Goal: Use online tool/utility: Utilize a website feature to perform a specific function

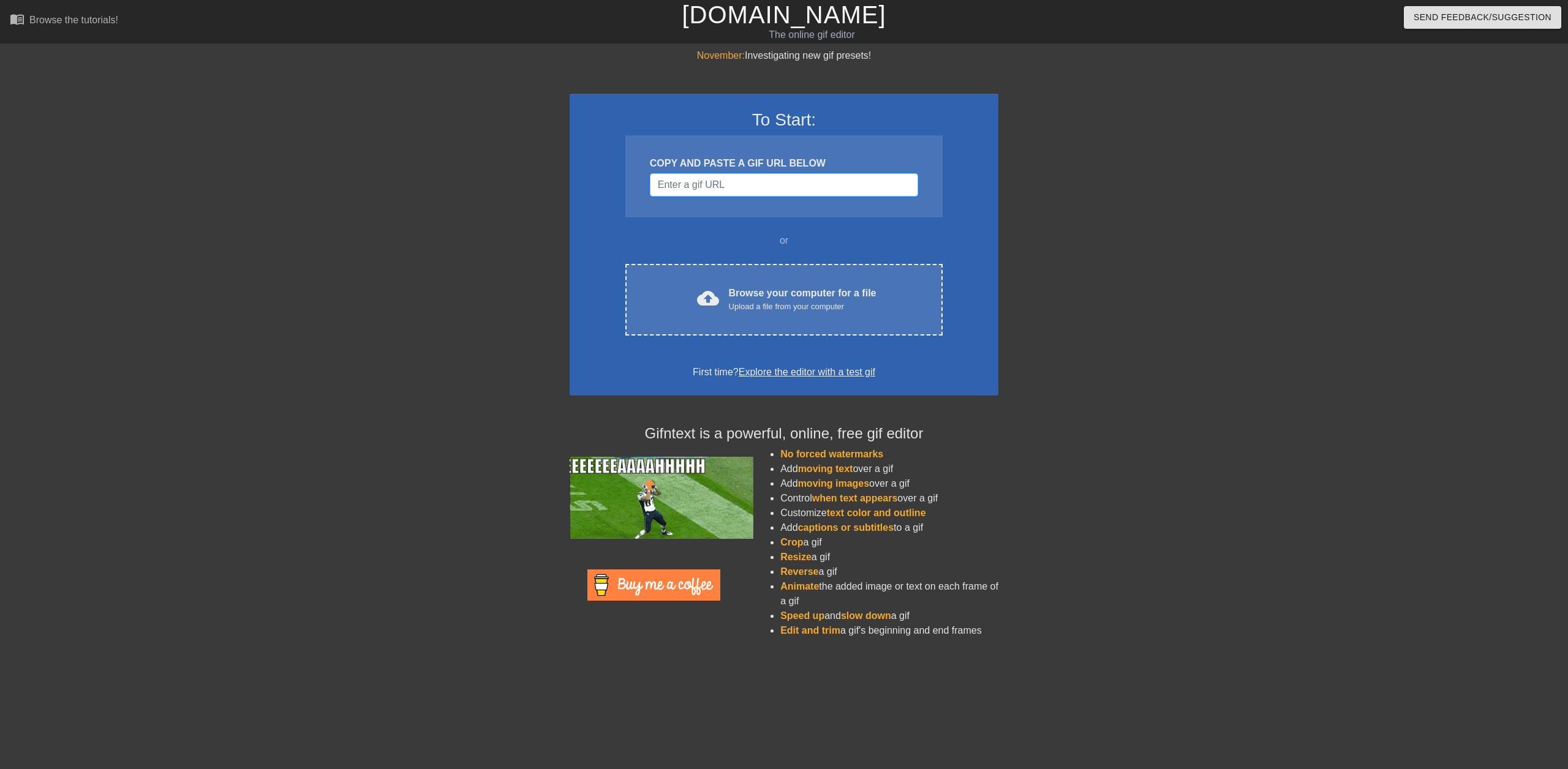
click at [685, 186] on input "Username" at bounding box center [784, 185] width 269 height 23
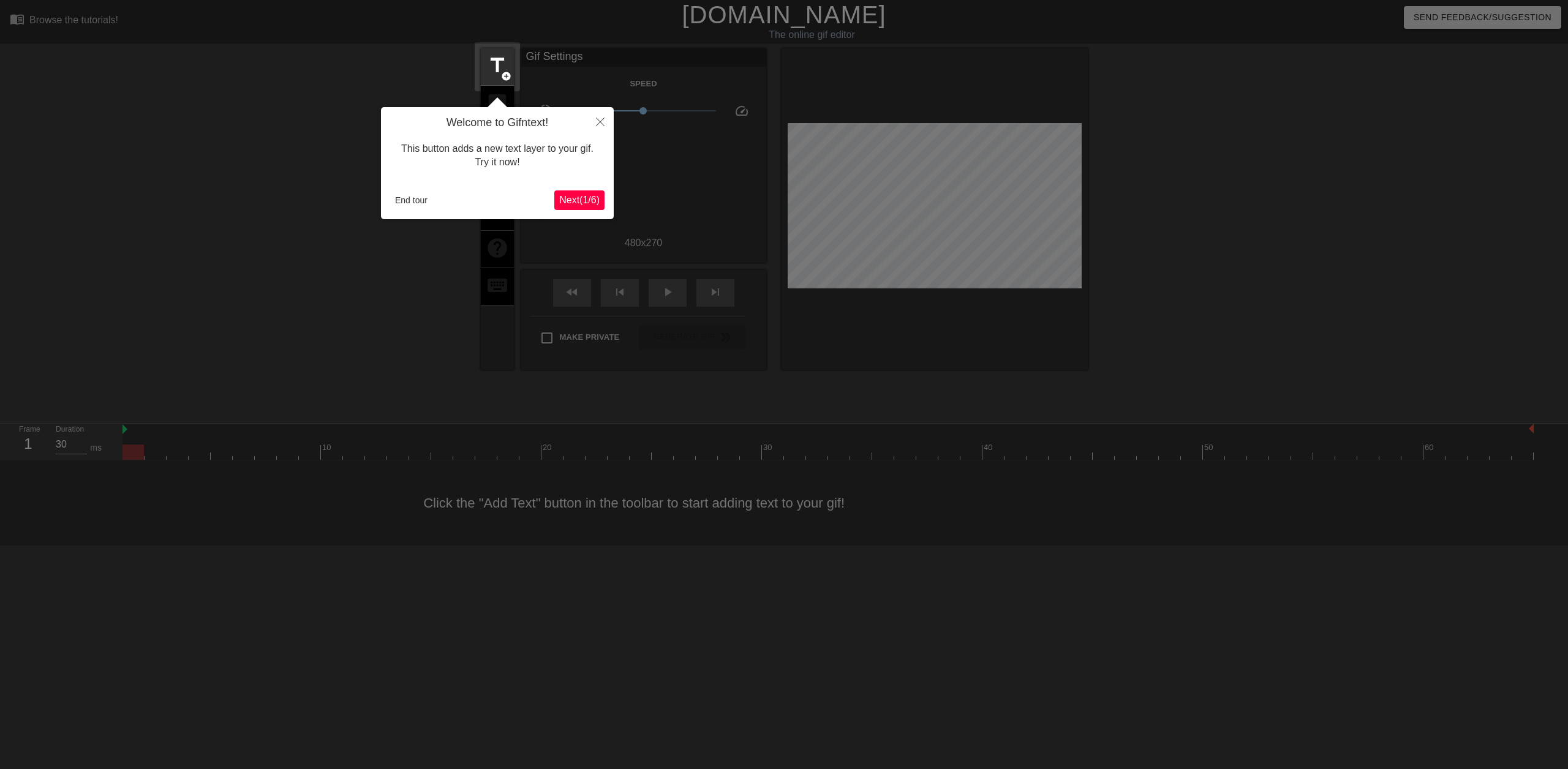
click at [594, 196] on span "Next ( 1 / 6 )" at bounding box center [579, 200] width 41 height 11
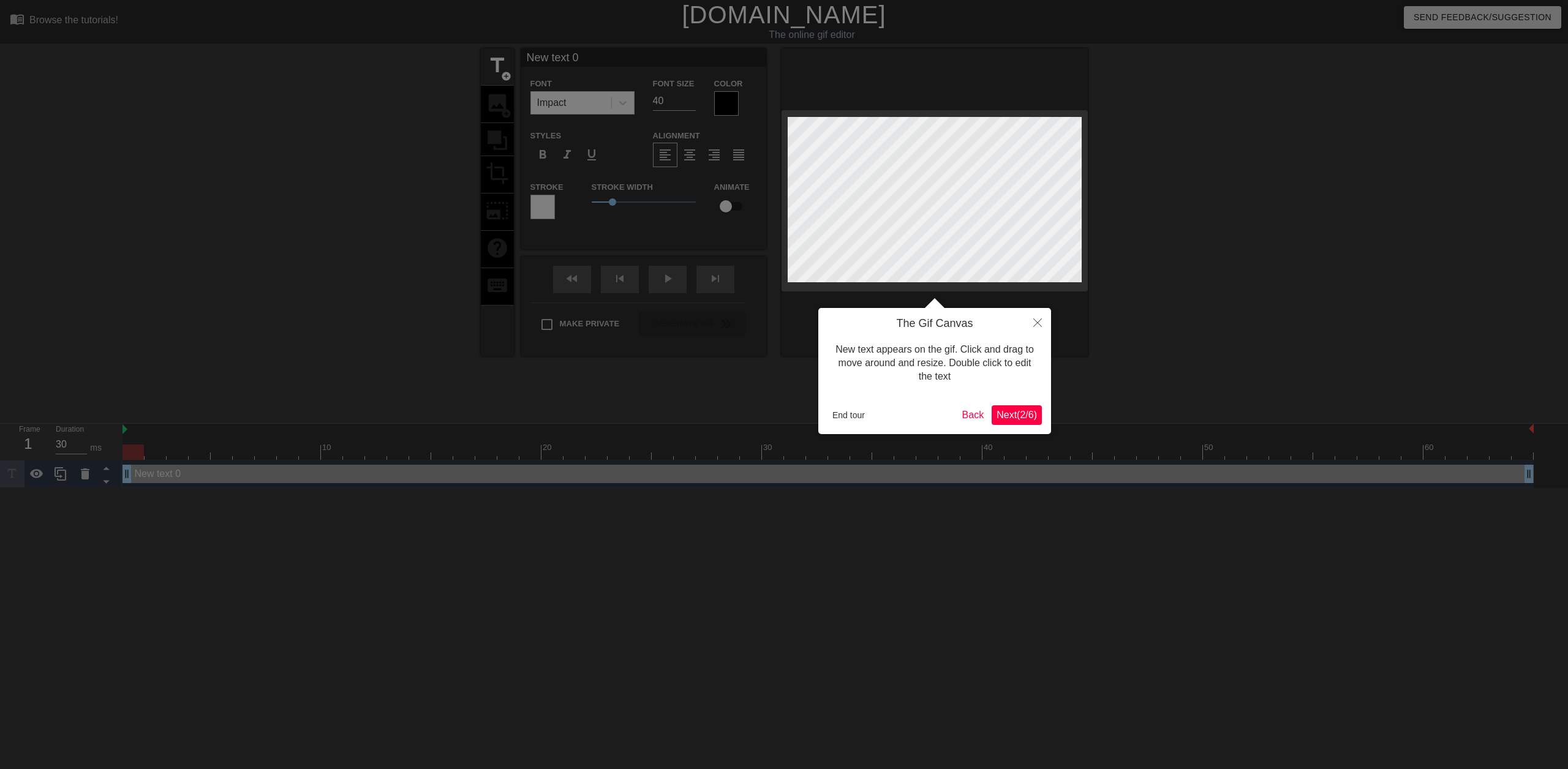
click at [1027, 414] on span "Next ( 2 / 6 )" at bounding box center [1017, 414] width 41 height 11
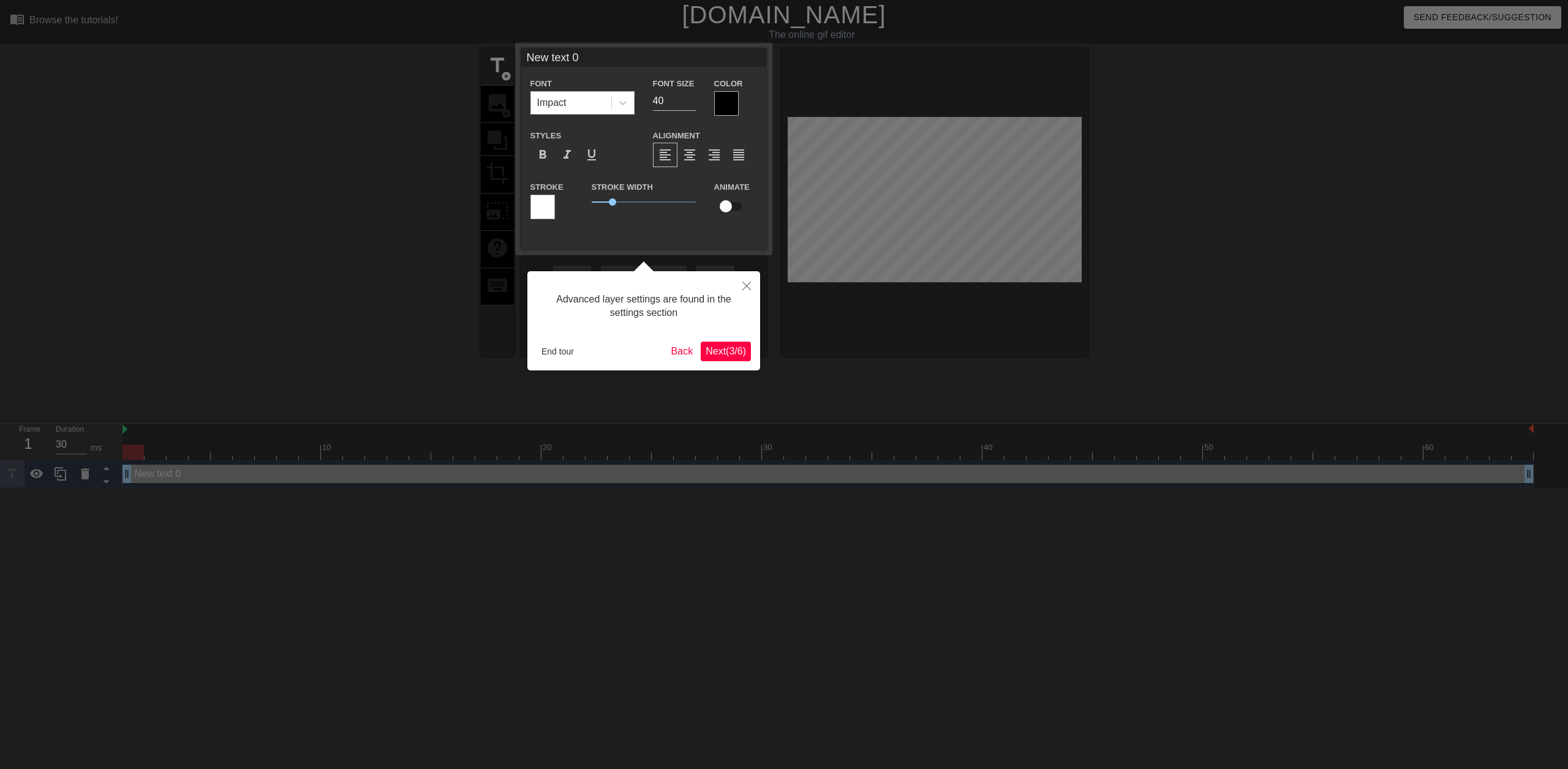
click at [734, 346] on span "Next ( 3 / 6 )" at bounding box center [726, 351] width 41 height 11
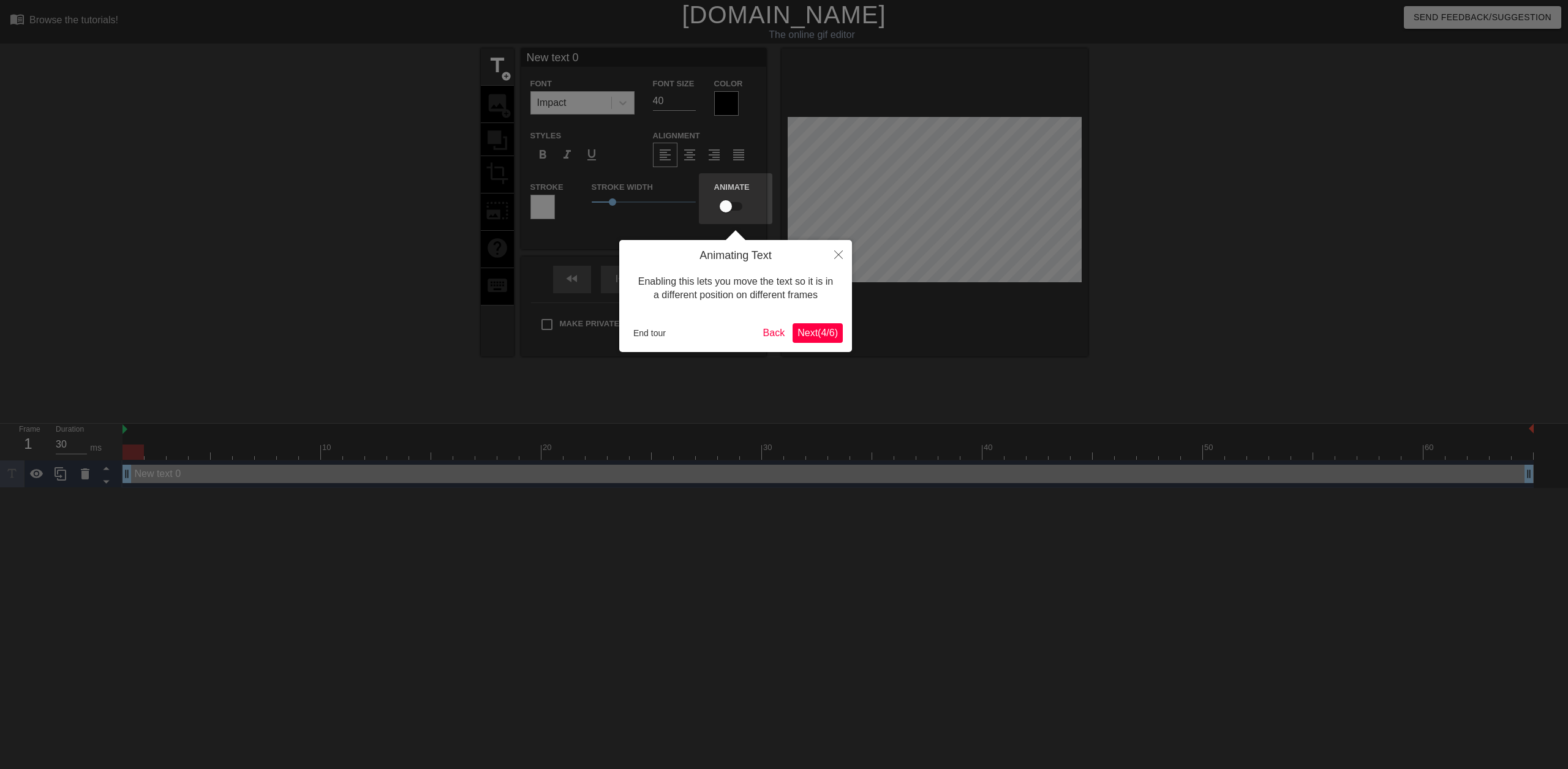
click at [822, 340] on button "Next ( 4 / 6 )" at bounding box center [817, 333] width 50 height 19
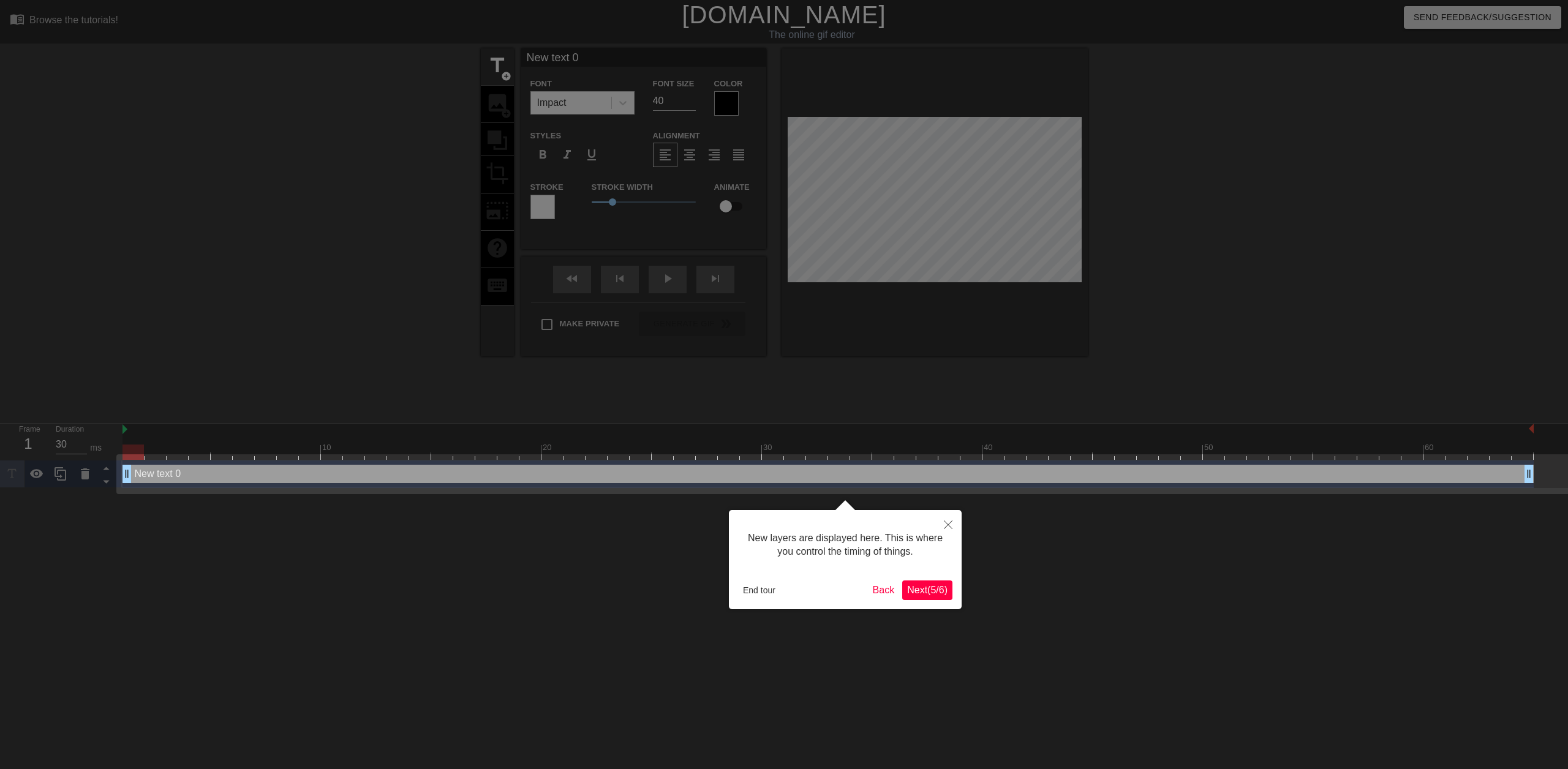
drag, startPoint x: 913, startPoint y: 606, endPoint x: 919, endPoint y: 590, distance: 17.1
click at [915, 602] on div "New layers are displayed here. This is where you control the timing of things. …" at bounding box center [845, 559] width 233 height 99
click at [919, 590] on span "Next ( 5 / 6 )" at bounding box center [927, 590] width 41 height 11
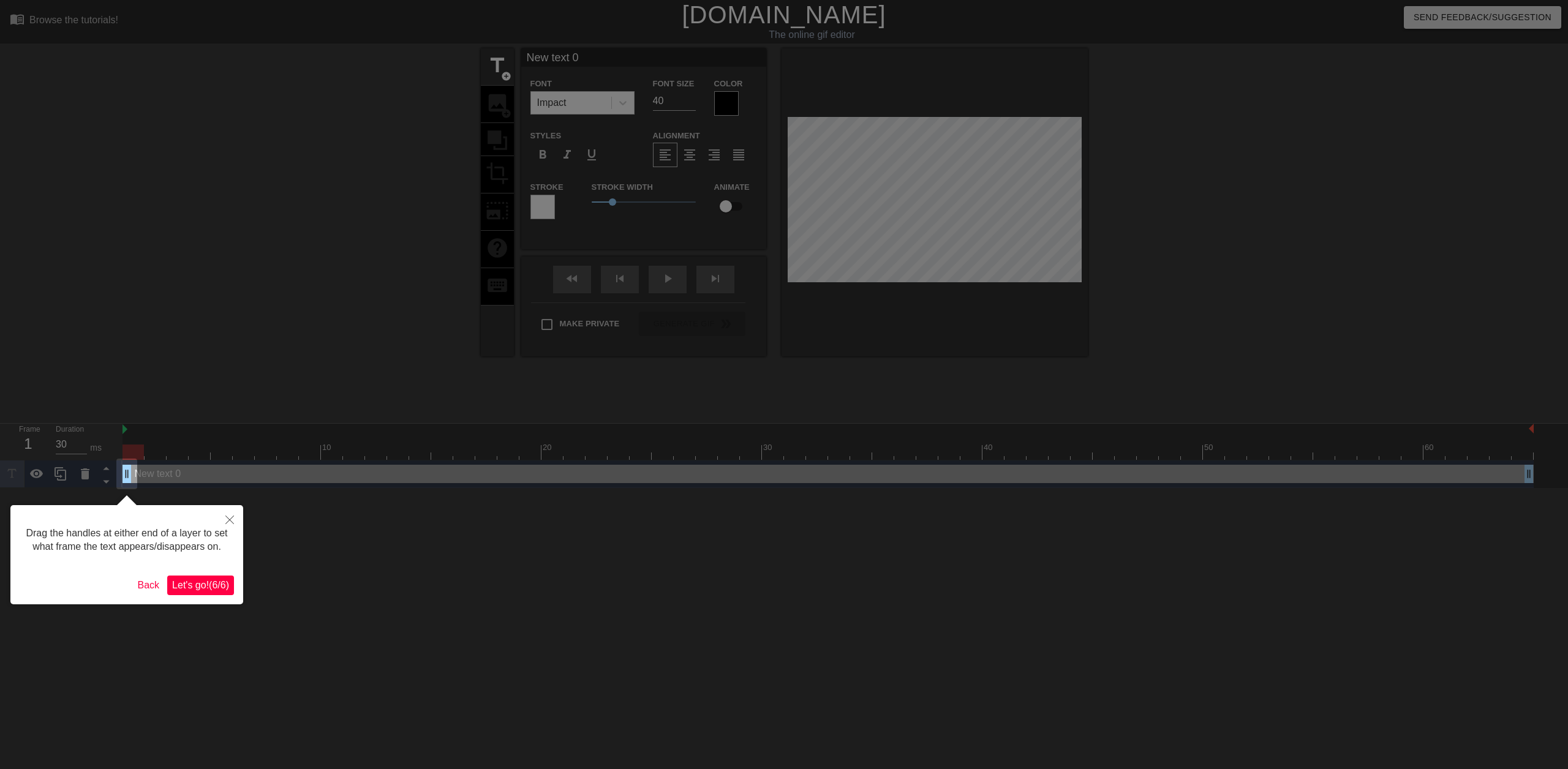
click at [219, 582] on span "Let's go! ( 6 / 6 )" at bounding box center [200, 585] width 57 height 11
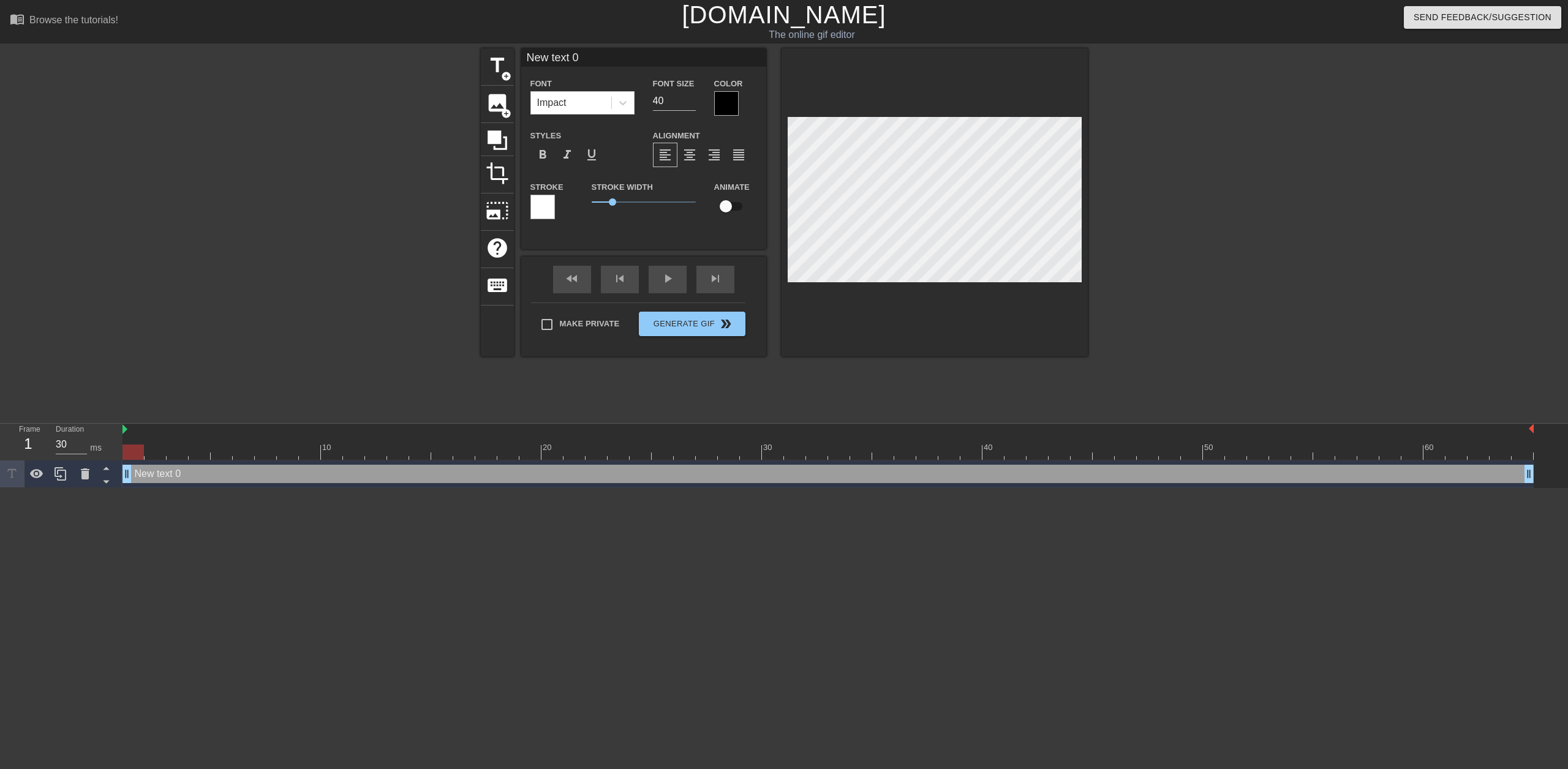
scroll to position [2, 4]
click at [496, 100] on span "image" at bounding box center [497, 102] width 23 height 23
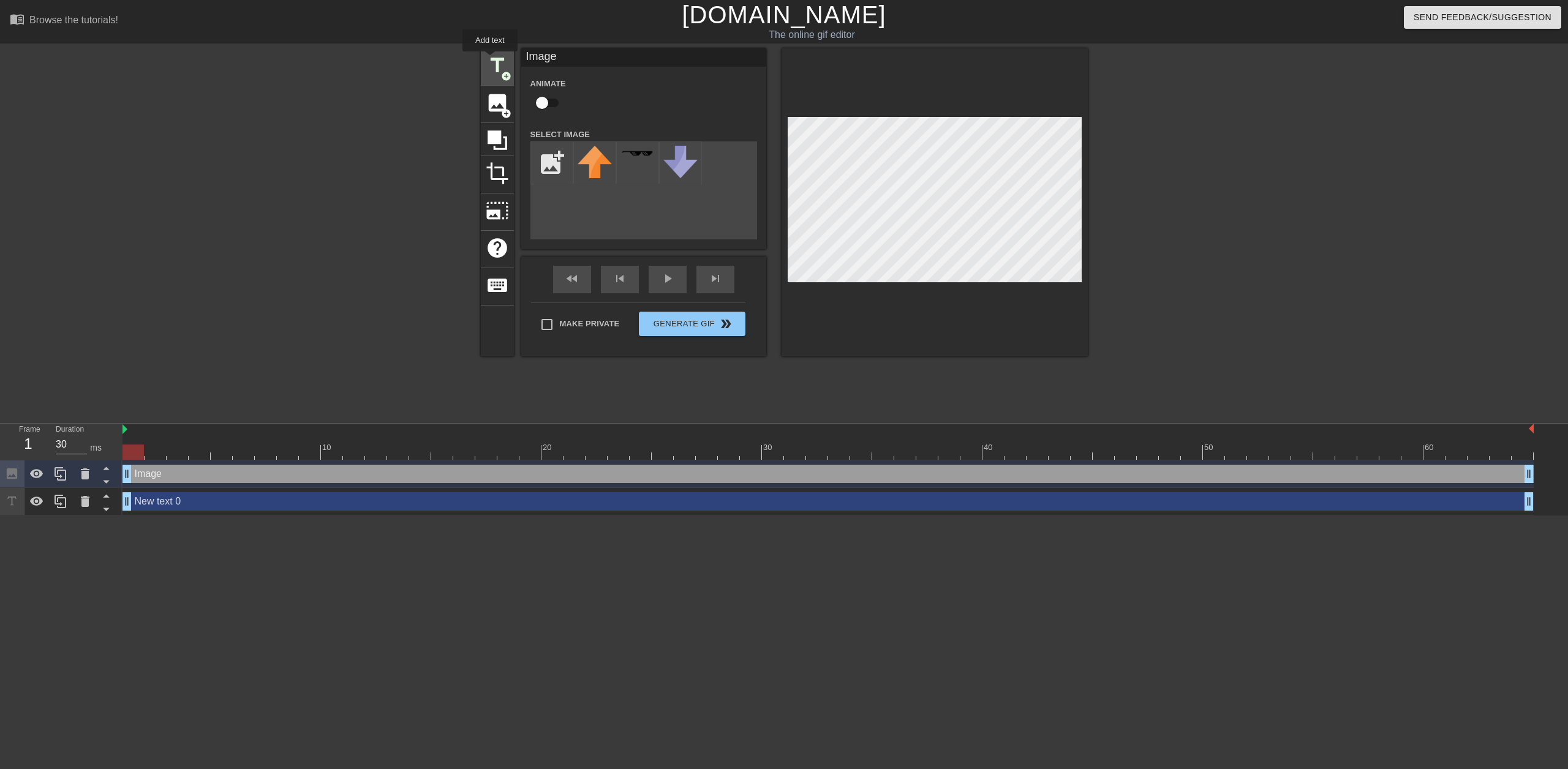
click at [490, 60] on span "title" at bounding box center [497, 65] width 23 height 23
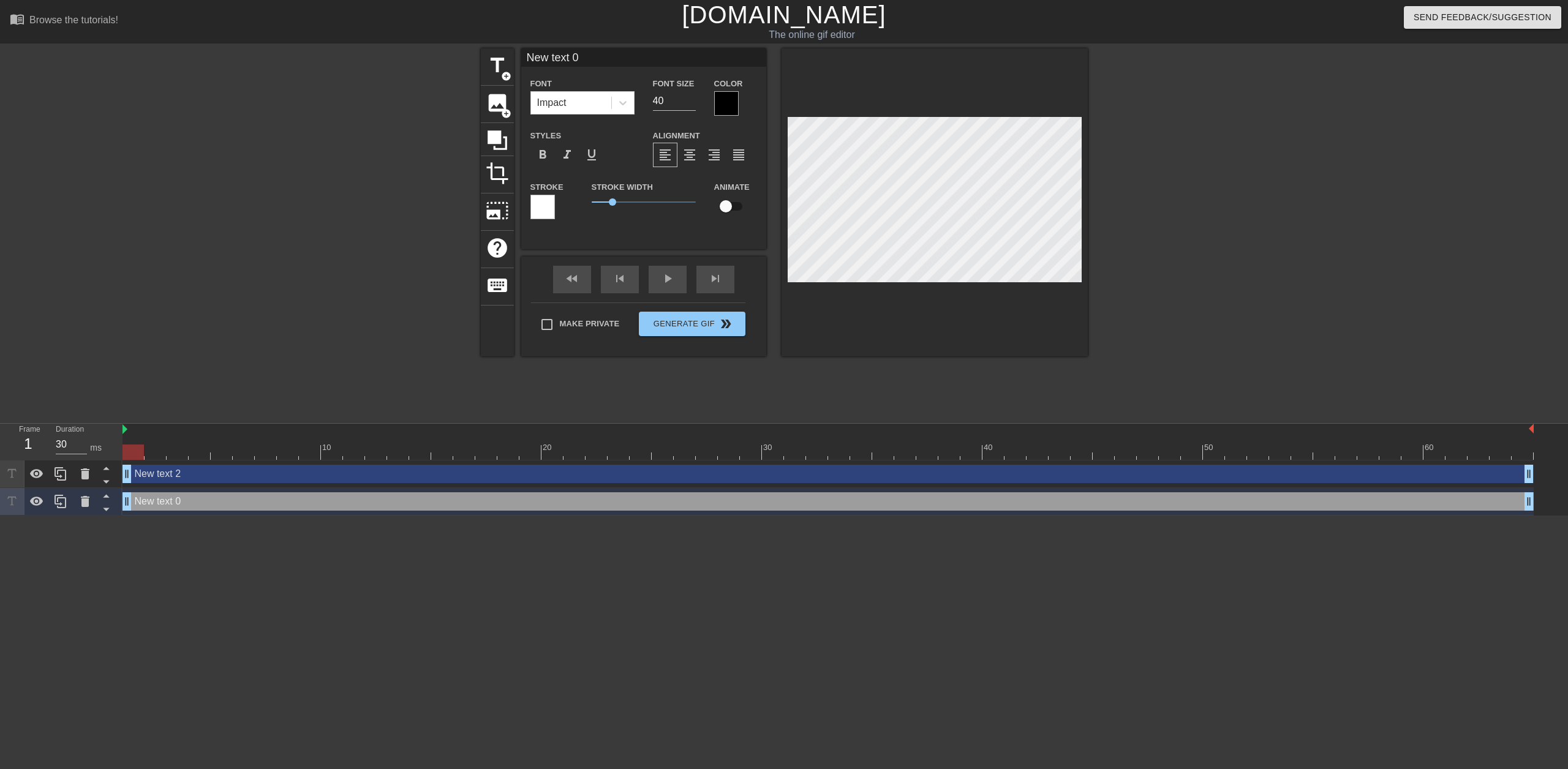
type input "New text 2"
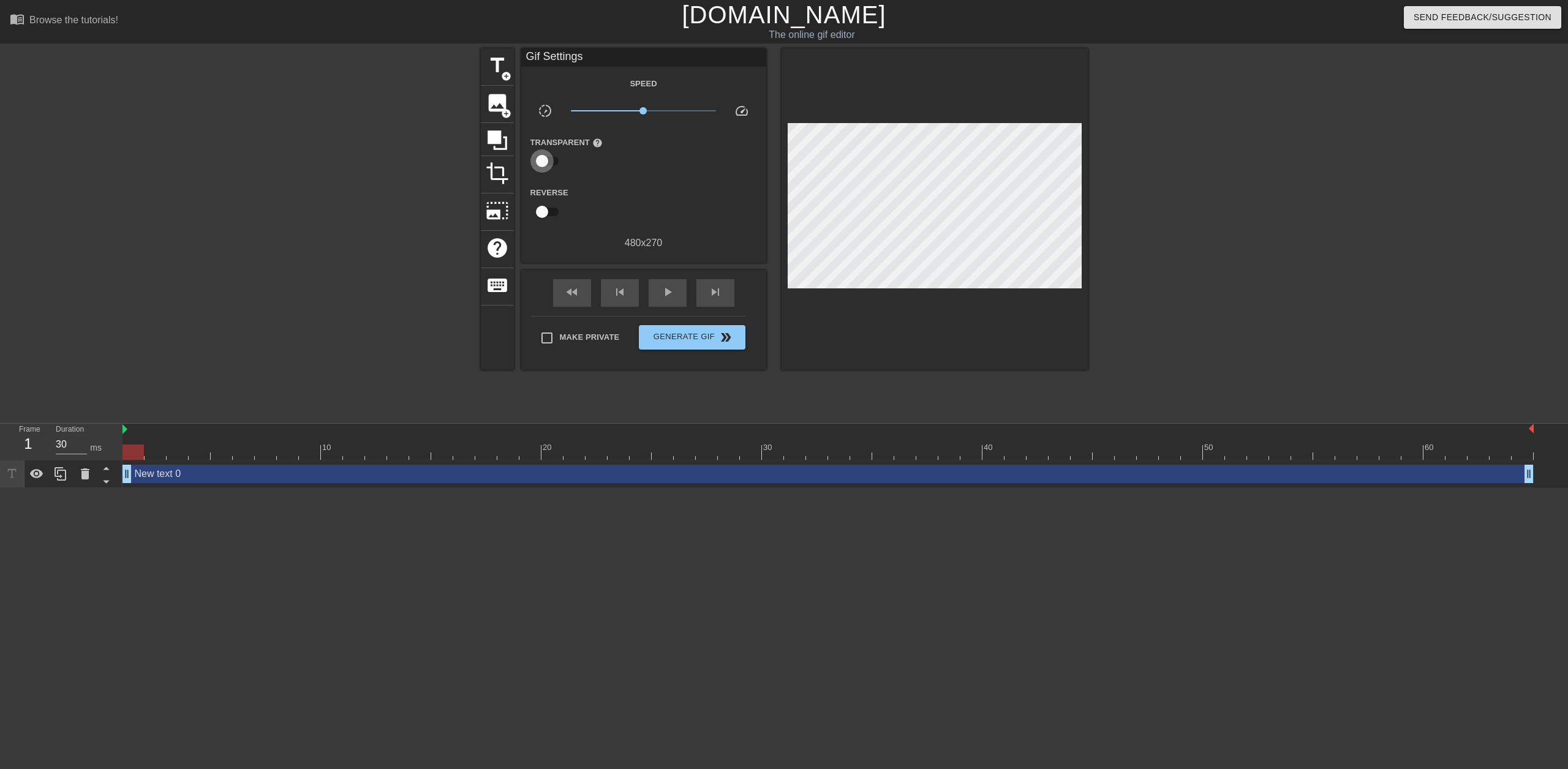
click at [555, 166] on input "checkbox" at bounding box center [542, 160] width 70 height 23
click at [555, 166] on input "checkbox" at bounding box center [554, 160] width 70 height 23
checkbox input "false"
click at [504, 64] on span "title" at bounding box center [497, 65] width 23 height 23
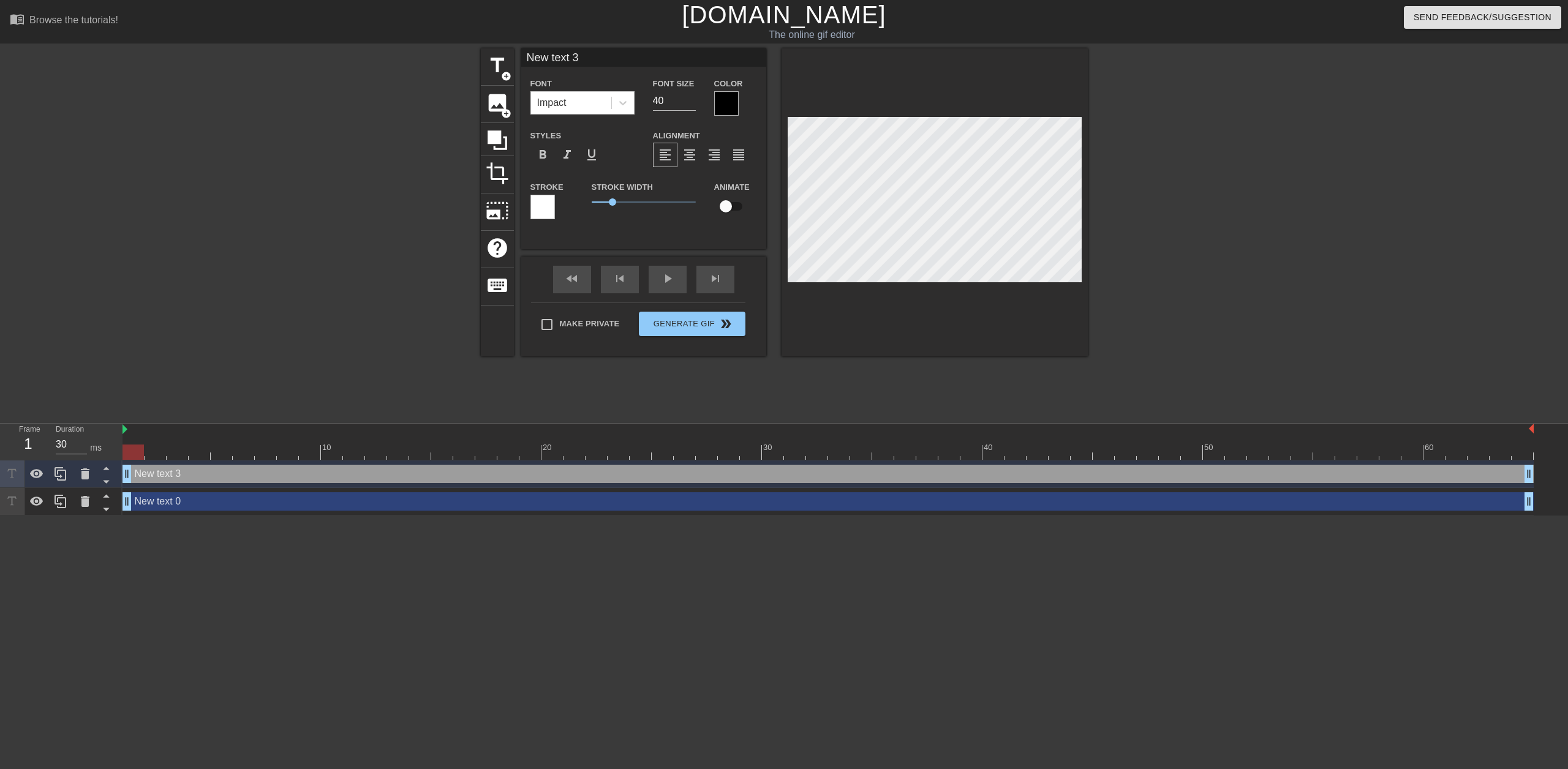
click at [726, 100] on div at bounding box center [726, 103] width 24 height 24
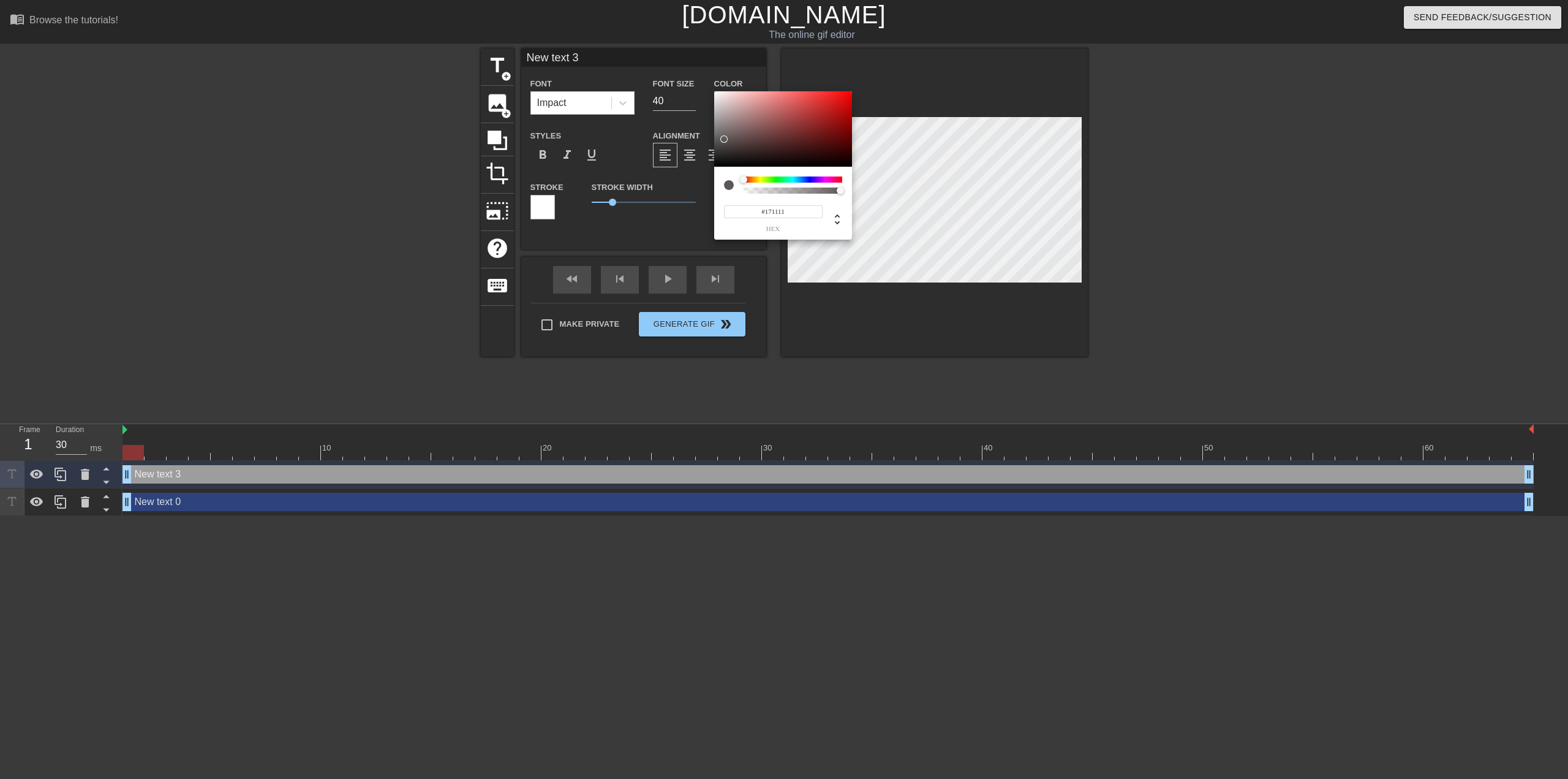
type input "#342222"
drag, startPoint x: 755, startPoint y: 145, endPoint x: 760, endPoint y: 167, distance: 22.6
click at [760, 167] on div at bounding box center [783, 129] width 138 height 76
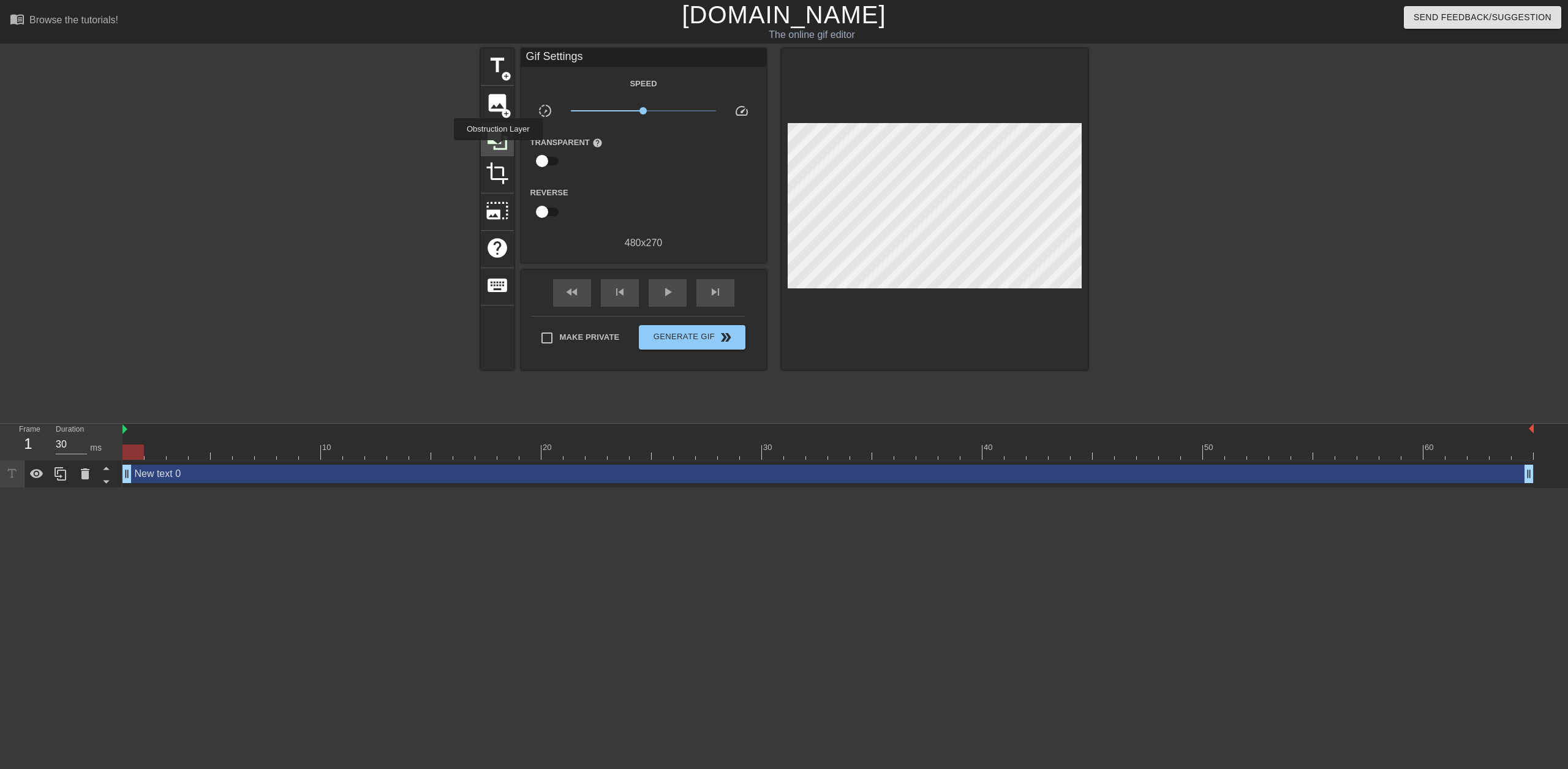
click at [498, 149] on icon at bounding box center [497, 140] width 23 height 23
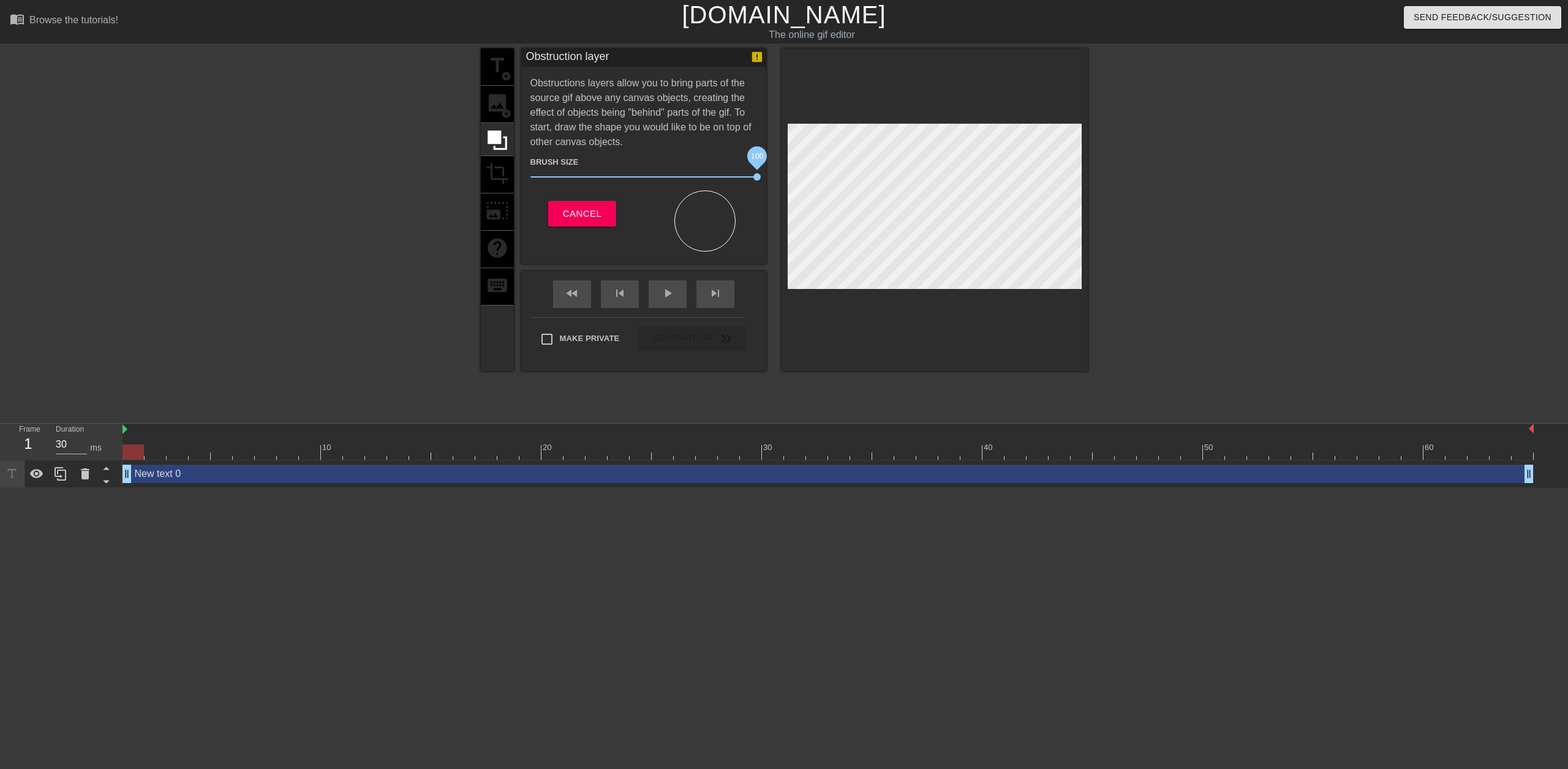
click at [884, 190] on div "title add_circle image add_circle crop photo_size_select_large help keyboard Ob…" at bounding box center [784, 210] width 607 height 323
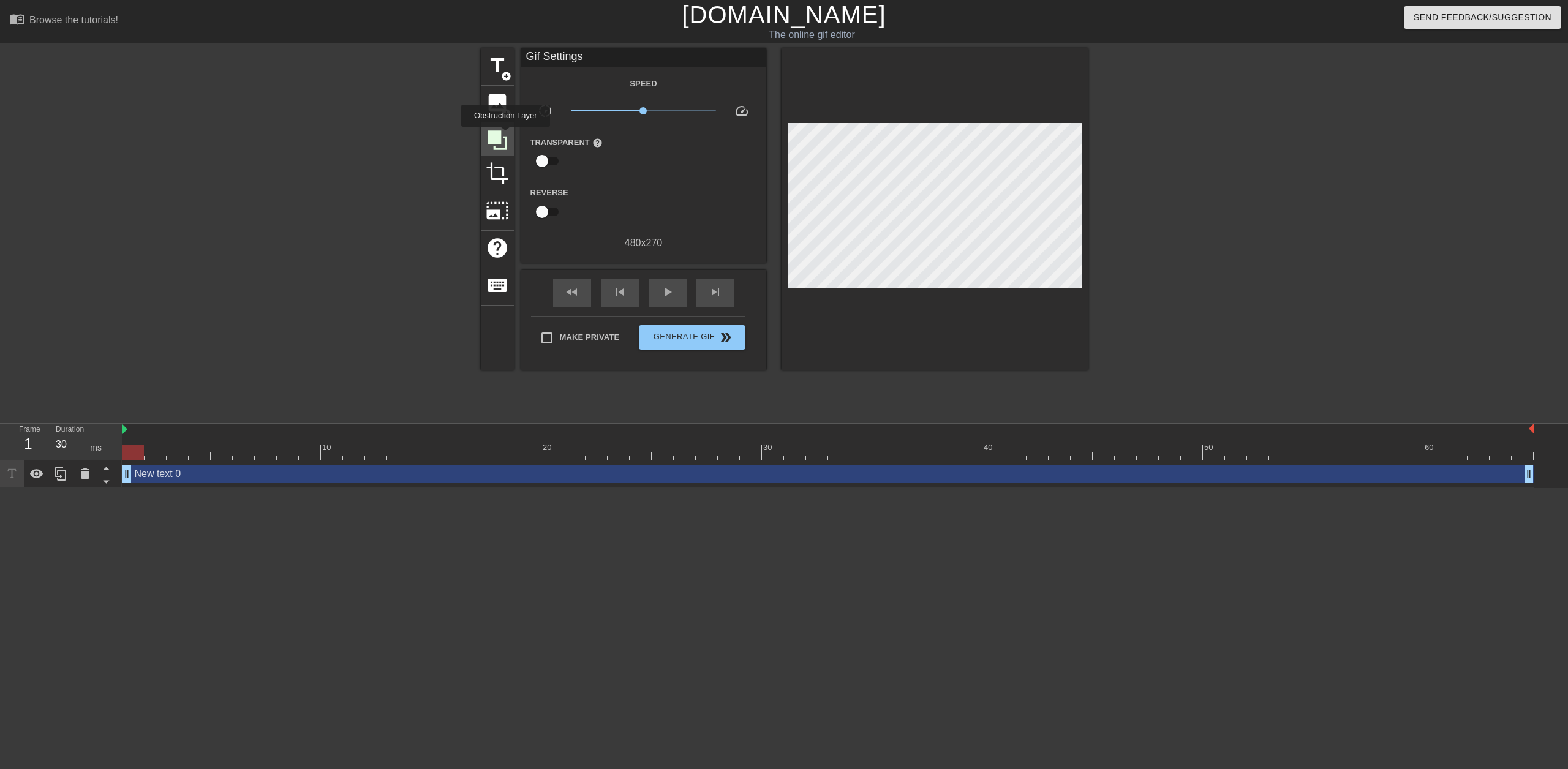
click at [504, 141] on icon at bounding box center [497, 140] width 23 height 23
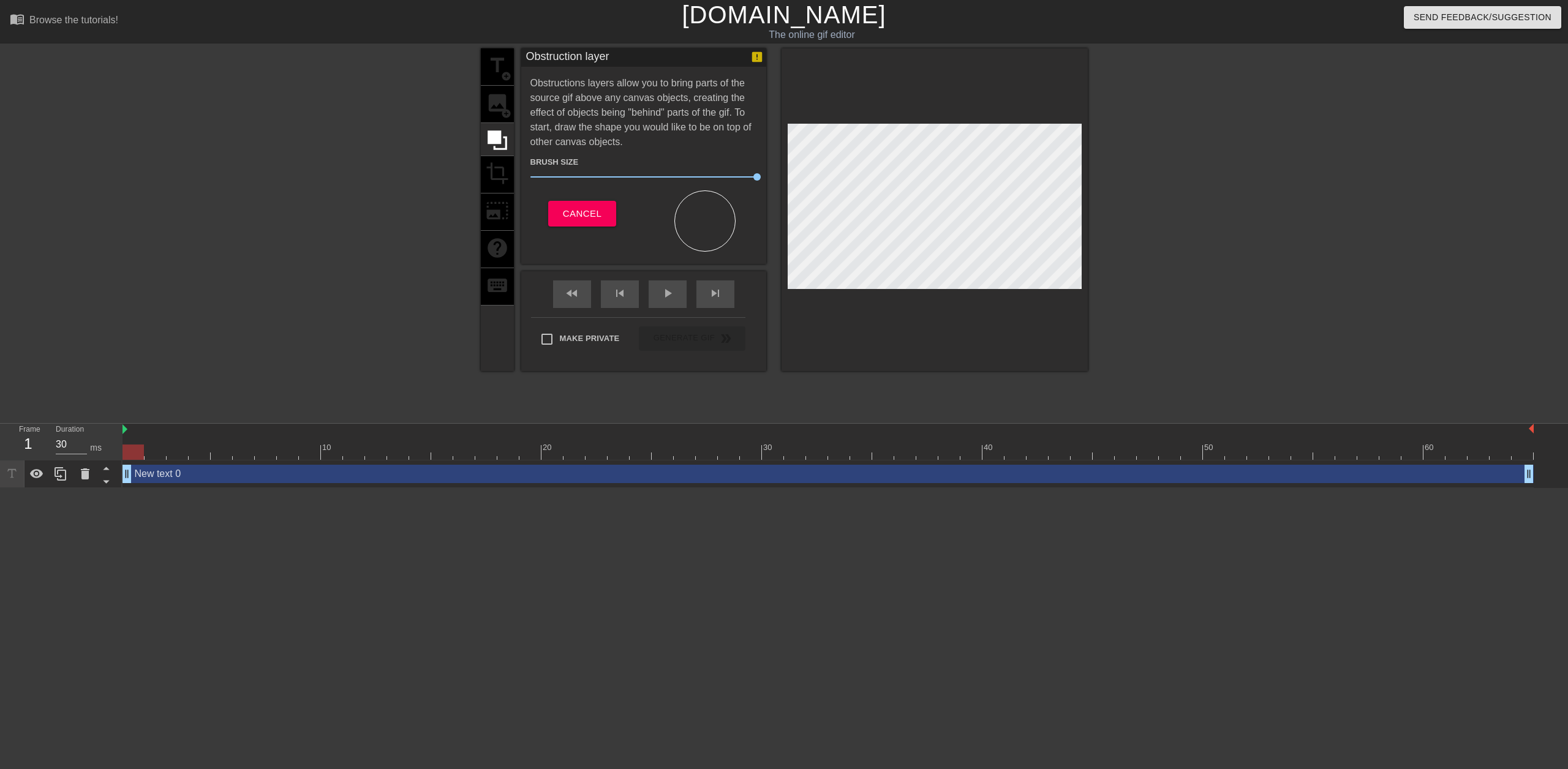
click at [499, 110] on div "title add_circle image add_circle crop photo_size_select_large help keyboard" at bounding box center [497, 210] width 33 height 323
click at [596, 204] on button "Cancel" at bounding box center [582, 213] width 68 height 26
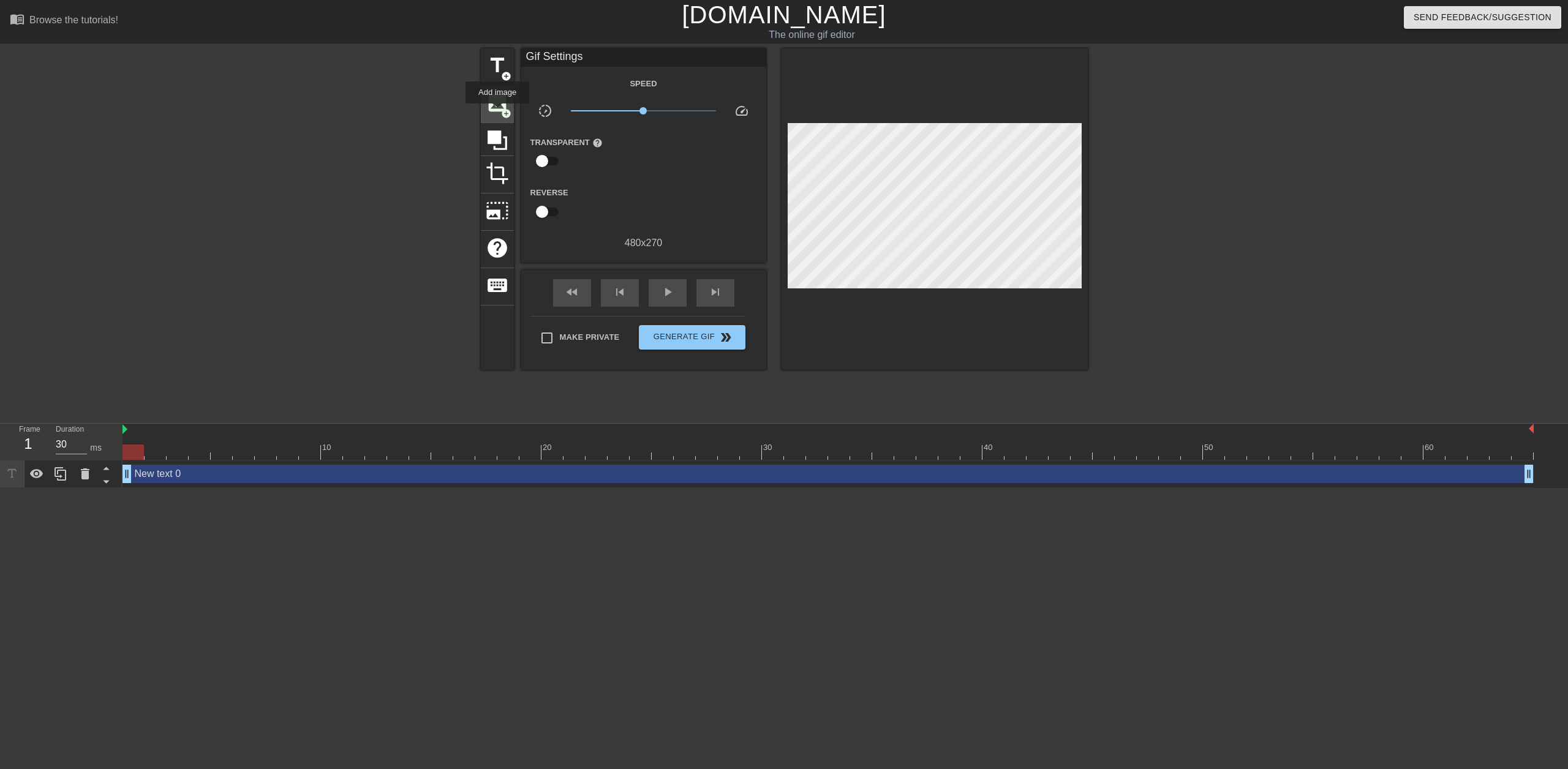
click at [498, 112] on span "image" at bounding box center [497, 102] width 23 height 23
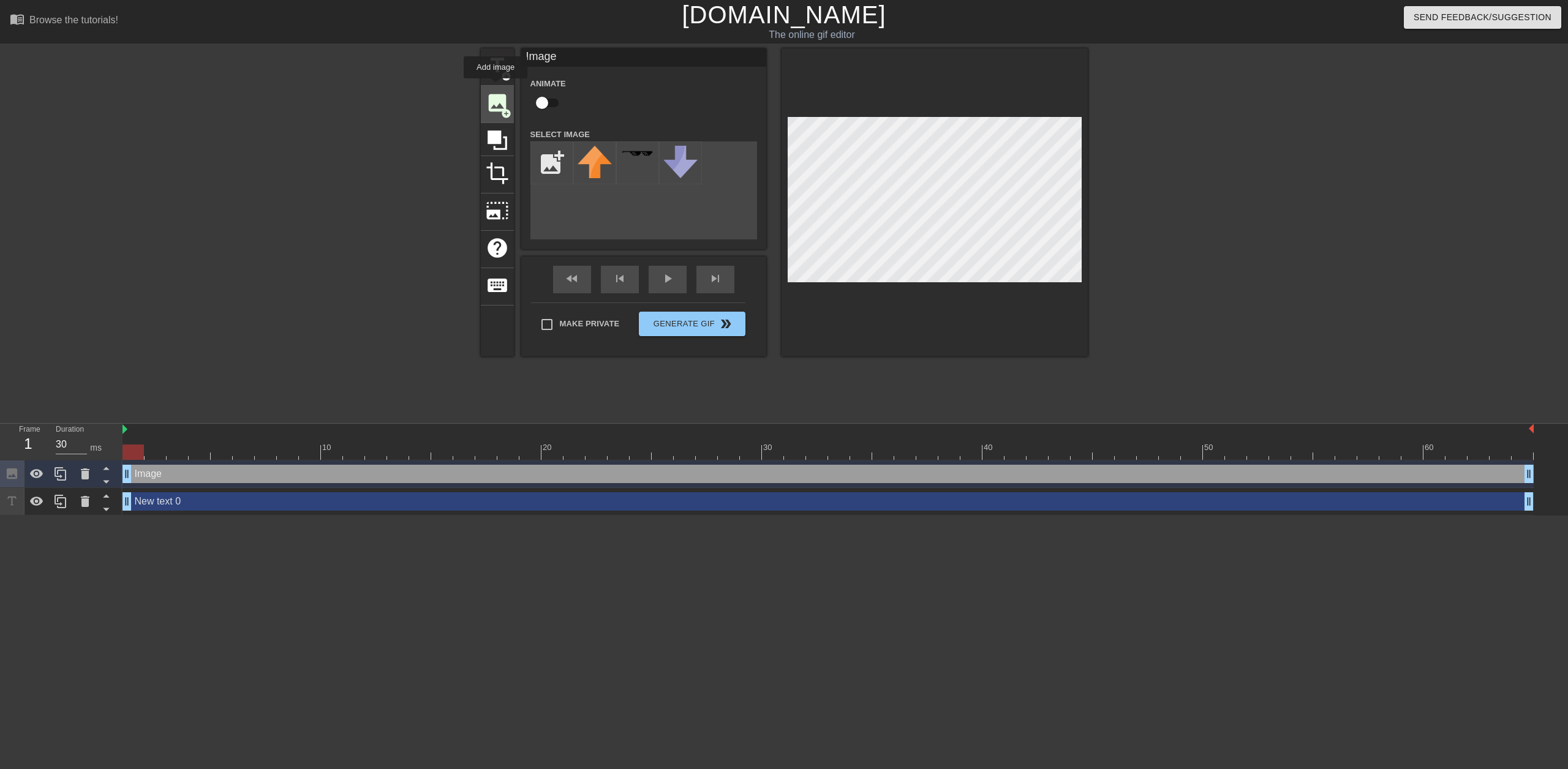
click at [497, 87] on div "image add_circle" at bounding box center [497, 104] width 33 height 37
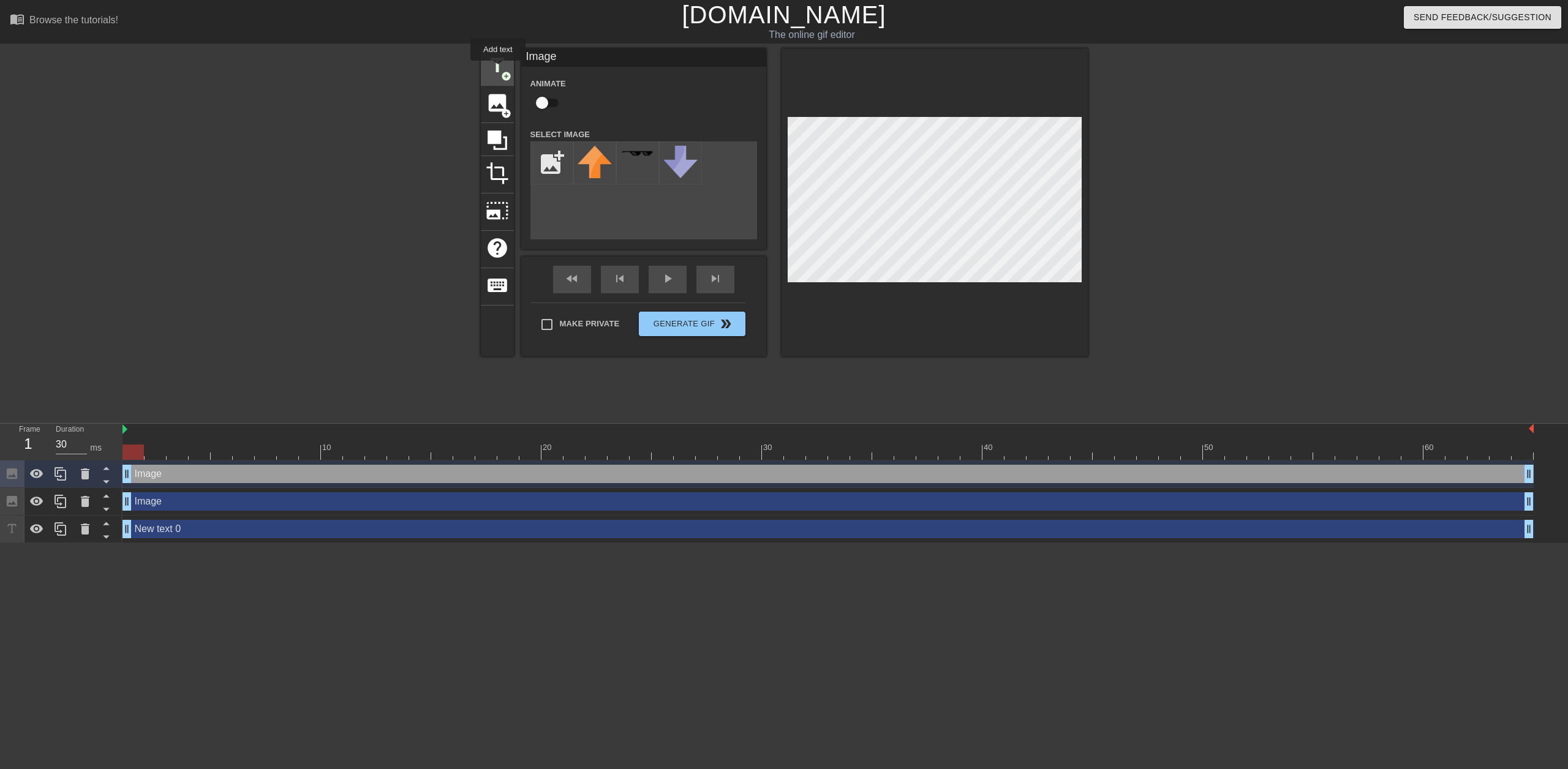
click at [498, 69] on span "title" at bounding box center [497, 65] width 23 height 23
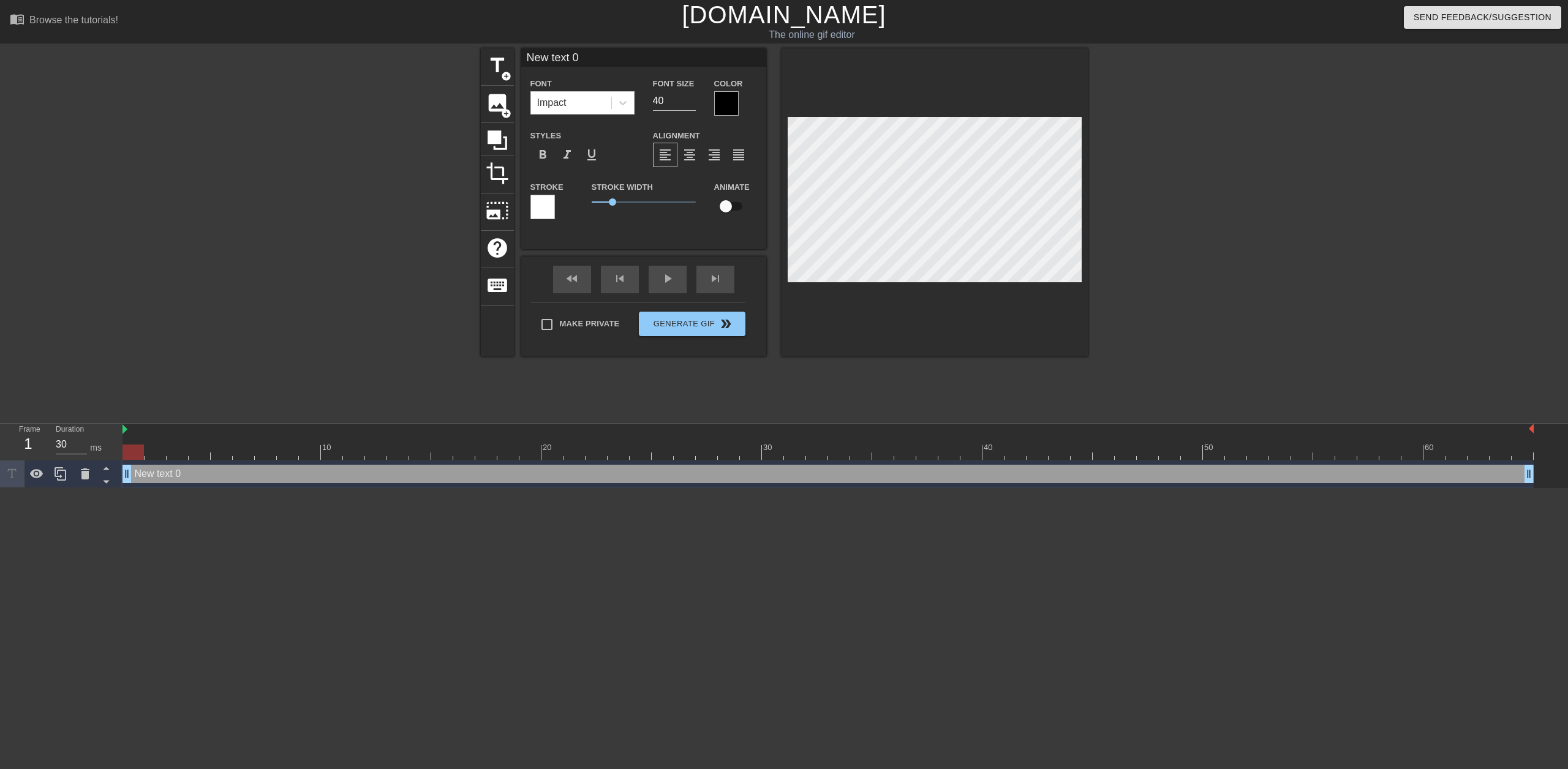
scroll to position [2, 3]
type input "H"
type textarea "H"
type input "HE"
type textarea "HE"
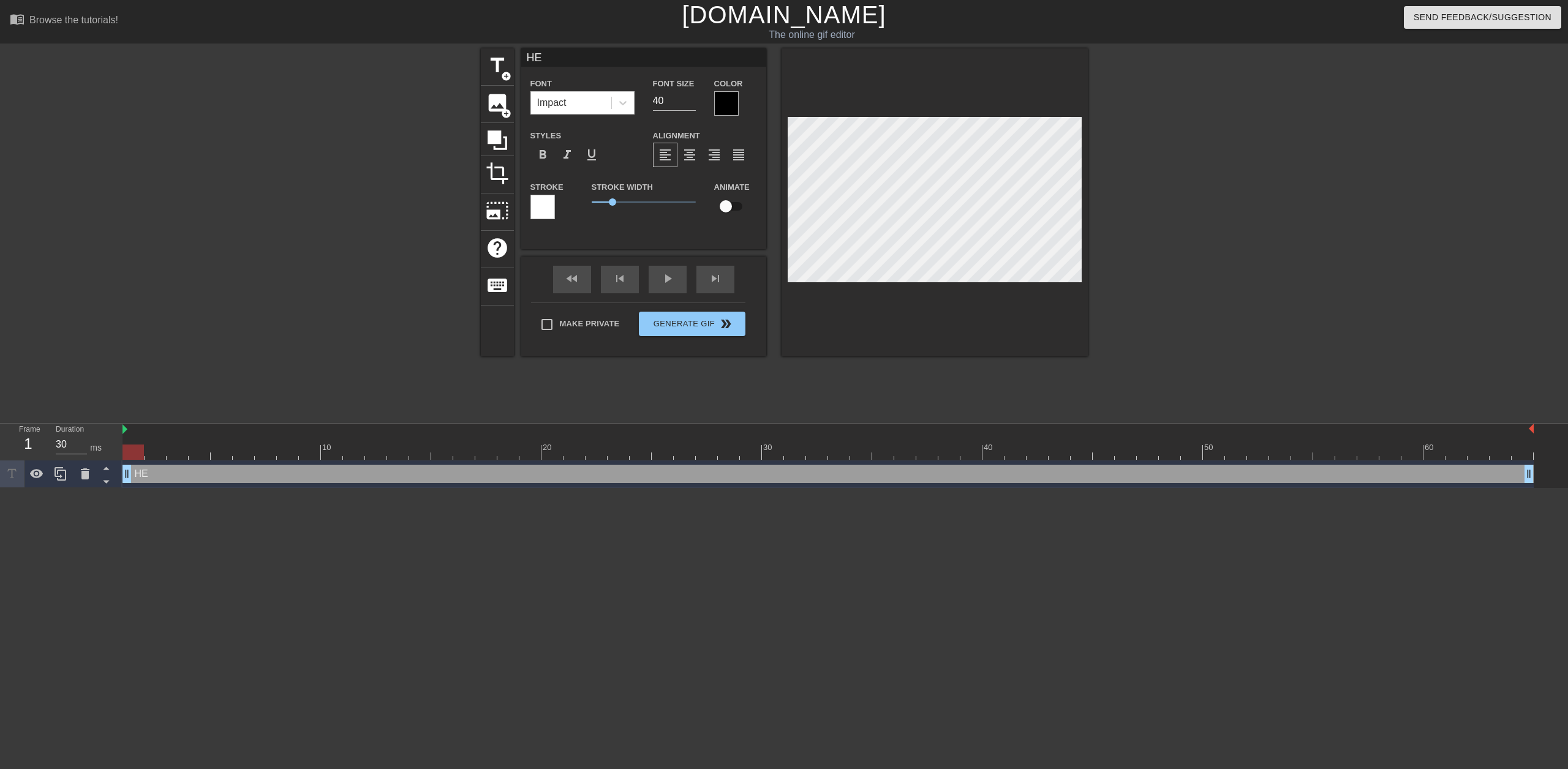
type input "HEL"
type textarea "HEL"
type input "HELL"
type textarea "HELL"
type input "HELLO"
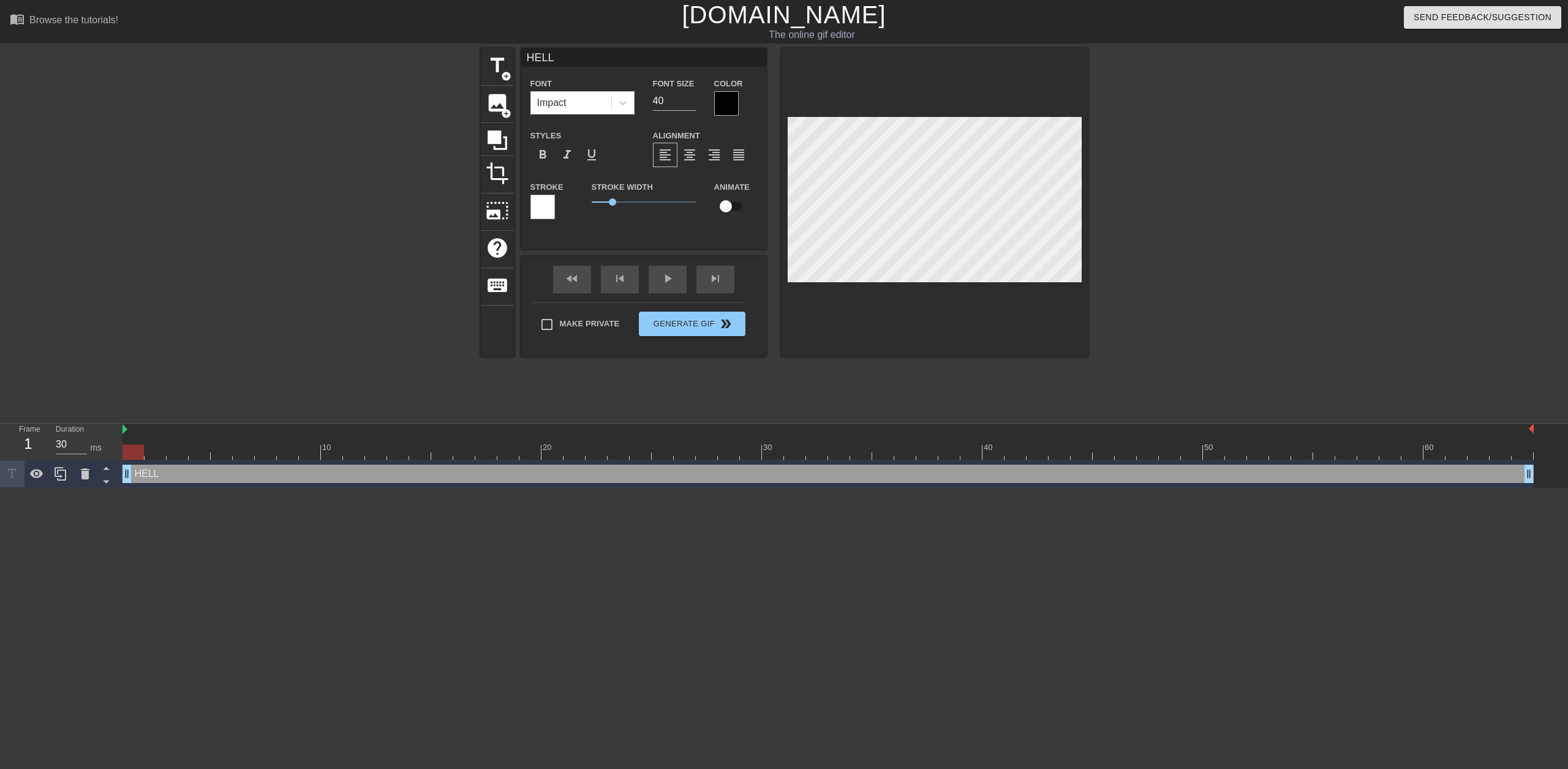
type textarea "HELLO"
type input "HELLO"
type textarea "HELLO"
type input "HELLO S"
type textarea "HELLO S"
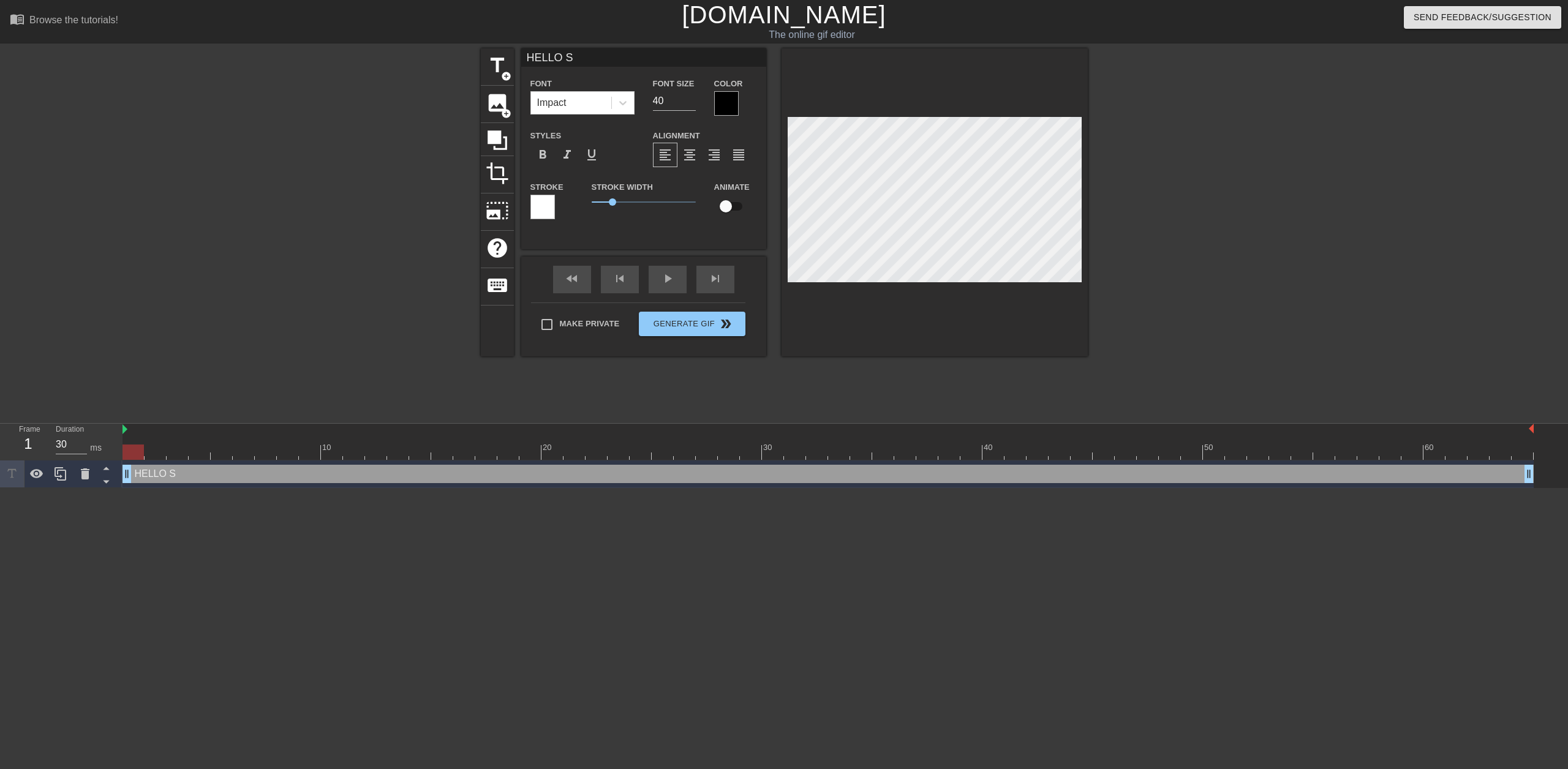
type input "HELLO SA"
type textarea "HELLO SA"
type input "HELLO [PERSON_NAME]"
type textarea "HELLO [PERSON_NAME]"
type input "HELLO [PERSON_NAME]"
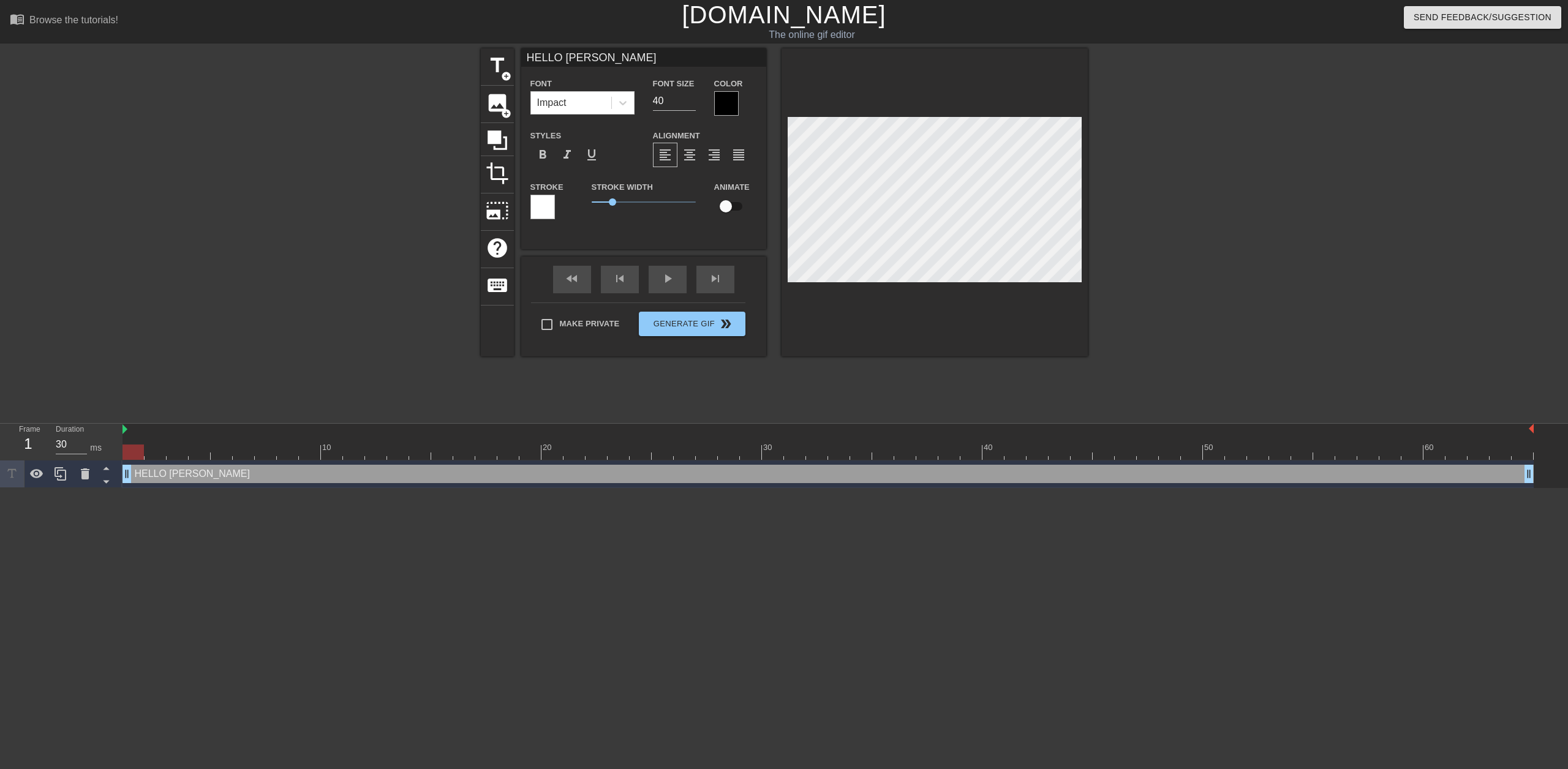
type textarea "HELLO [PERSON_NAME]"
type input "HELLO [PERSON_NAME]"
type textarea "HELLO [PERSON_NAME]"
type input "HELLO [PERSON_NAME]"
type textarea "HELLO [PERSON_NAME]"
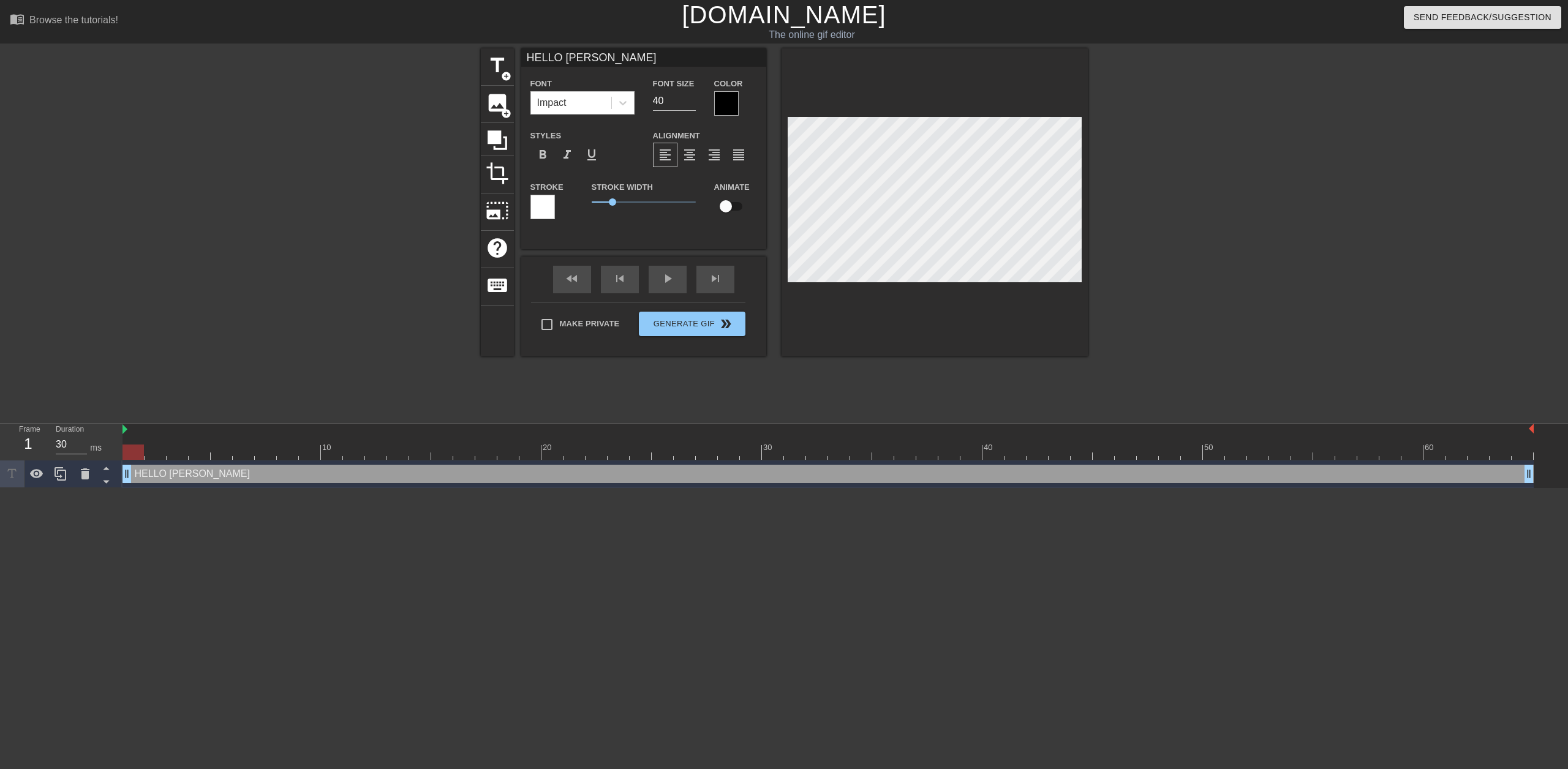
type input "HELLO [PERSON_NAME]"
type textarea "HELLO [PERSON_NAME]"
click at [1157, 253] on div at bounding box center [1195, 232] width 184 height 368
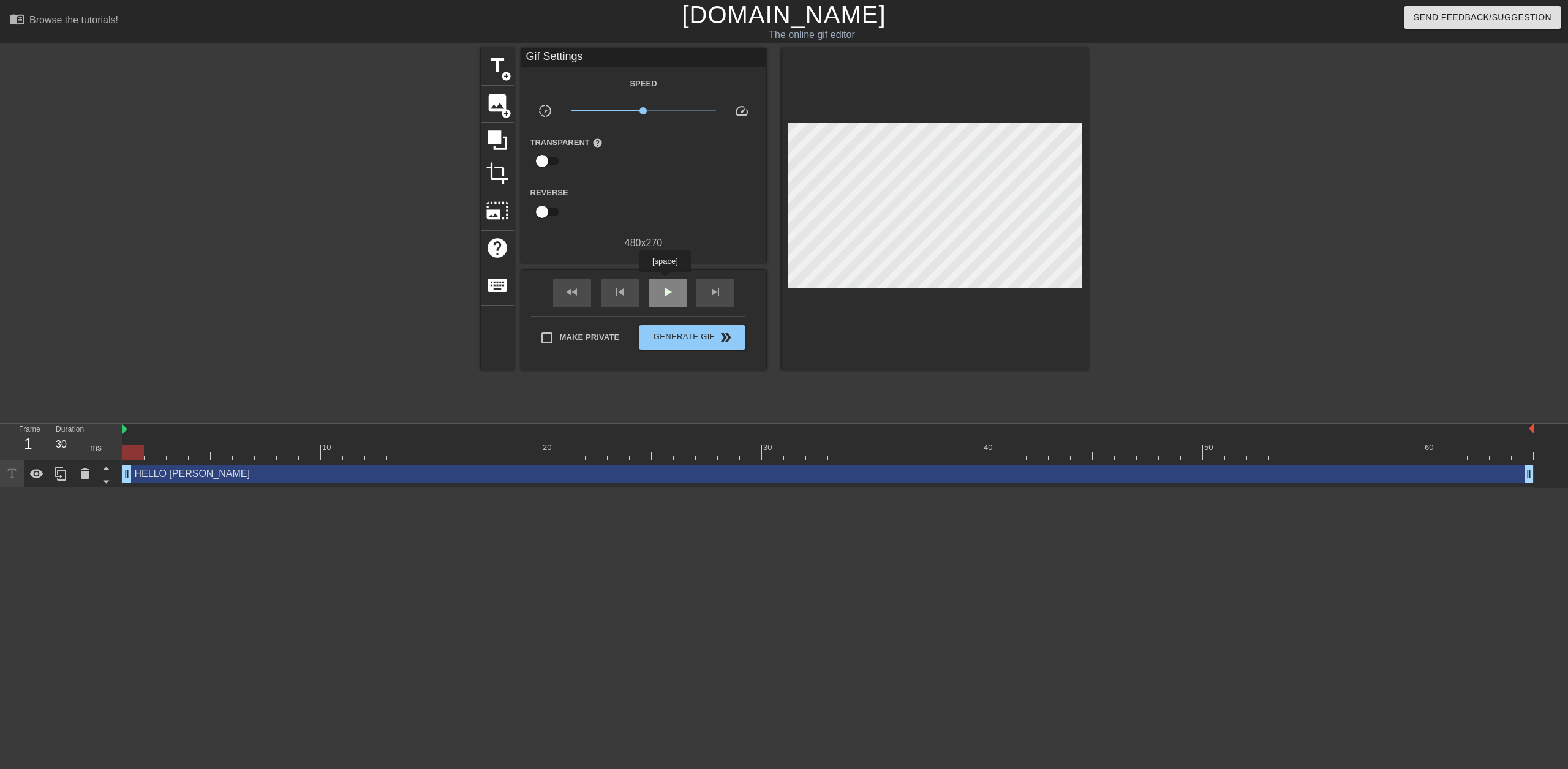
click at [664, 281] on div "play_arrow" at bounding box center [668, 293] width 38 height 27
click at [1172, 155] on div at bounding box center [1195, 232] width 184 height 368
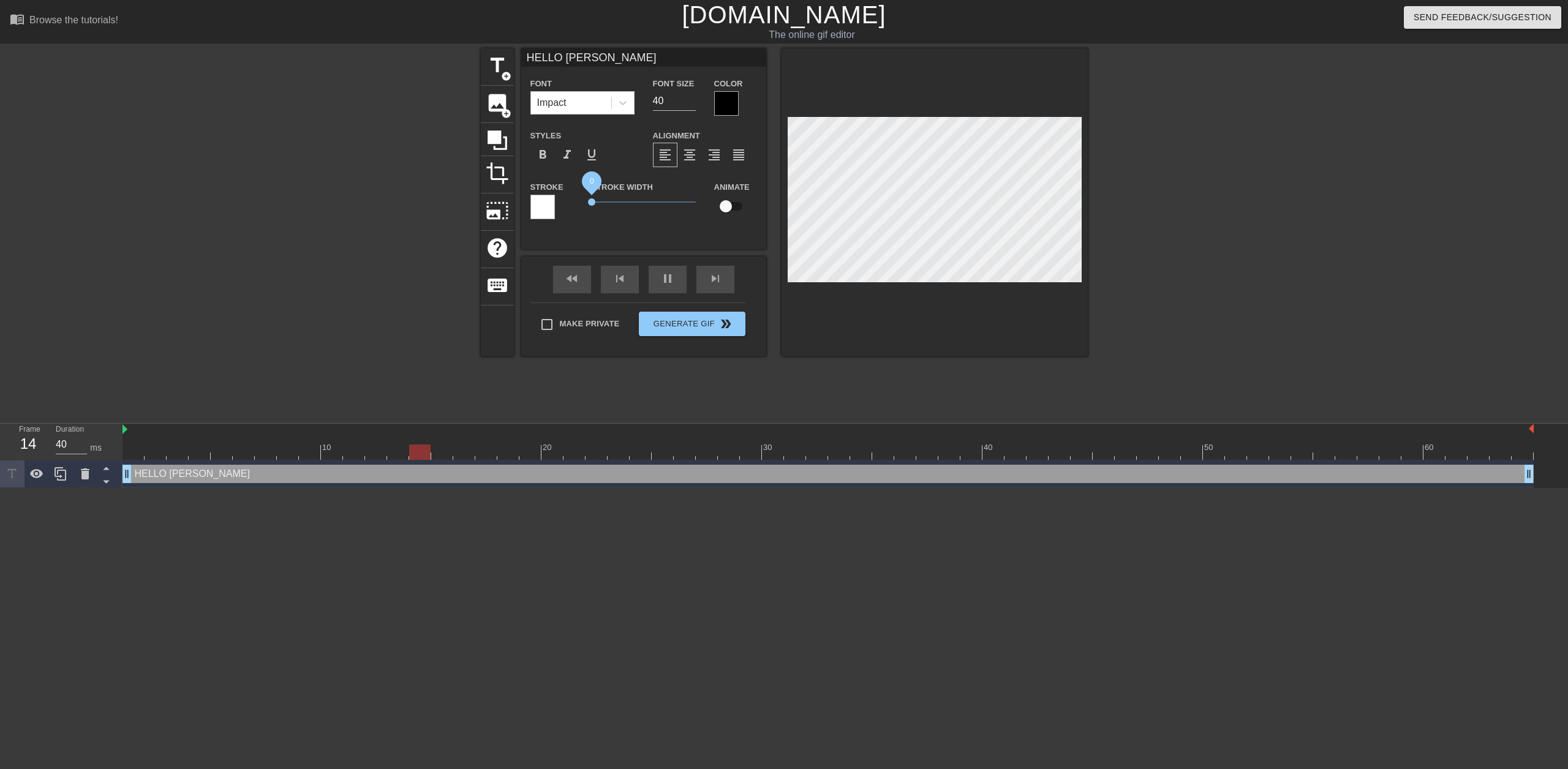
drag, startPoint x: 611, startPoint y: 204, endPoint x: 574, endPoint y: 208, distance: 37.2
click at [574, 208] on div "Stroke Stroke Width 0 Animate" at bounding box center [644, 204] width 245 height 51
click at [546, 210] on div at bounding box center [543, 207] width 24 height 24
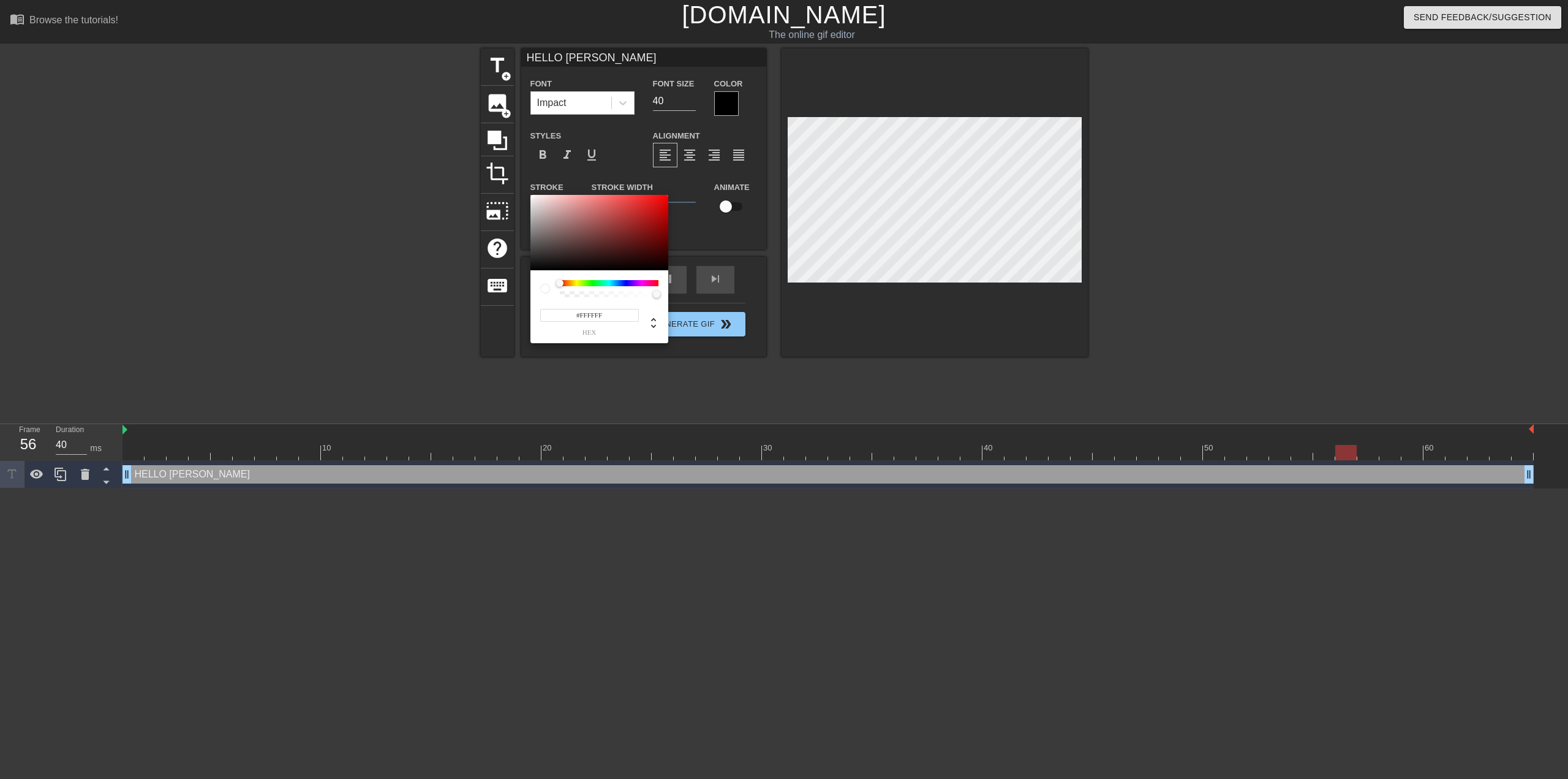
type input "30"
type input "#C48E8E"
type input "40"
type input "#C48C8C"
type input "30"
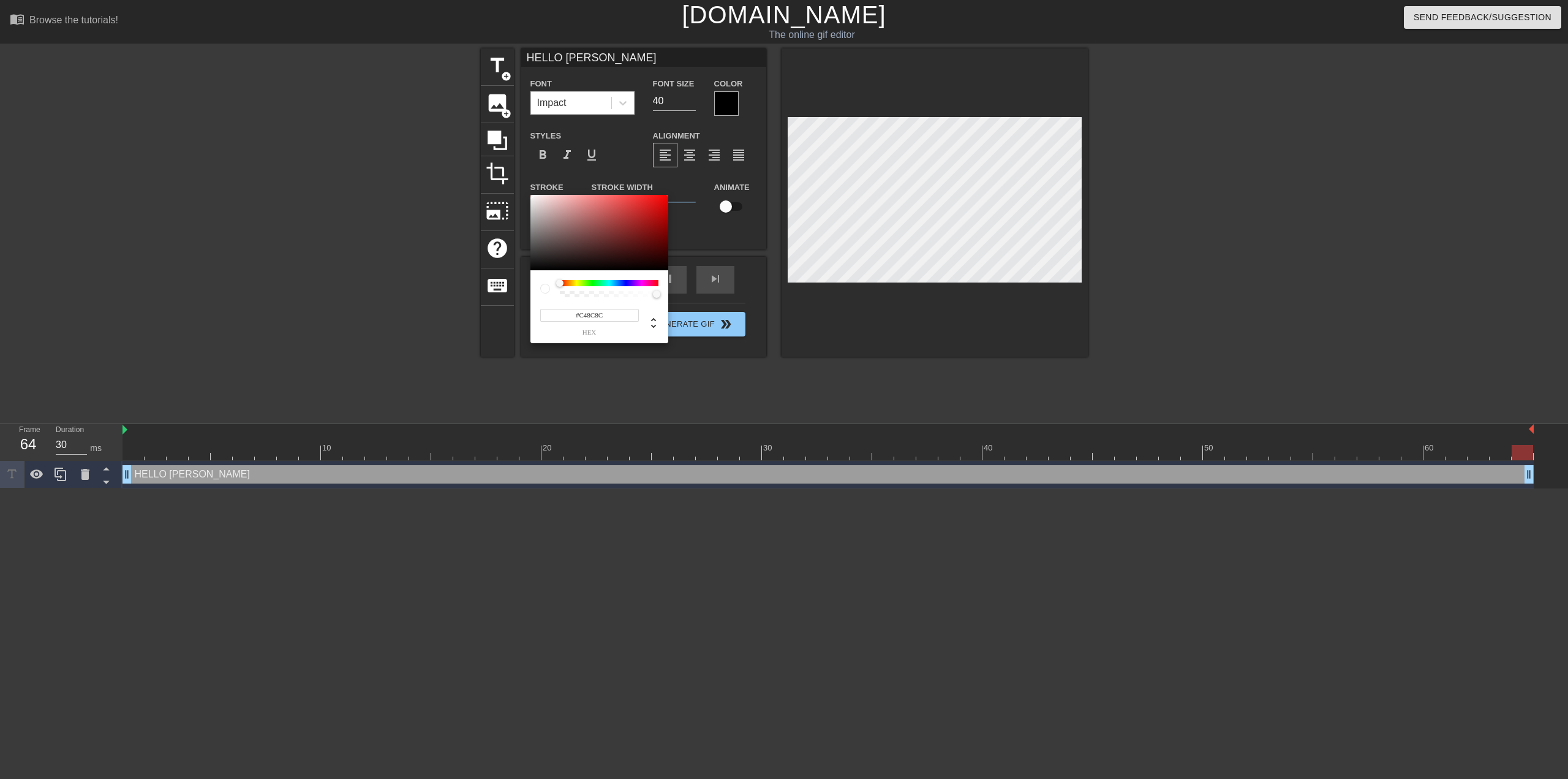
type input "#B67373"
type input "40"
type input "#B23636"
type input "30"
type input "#AE0000"
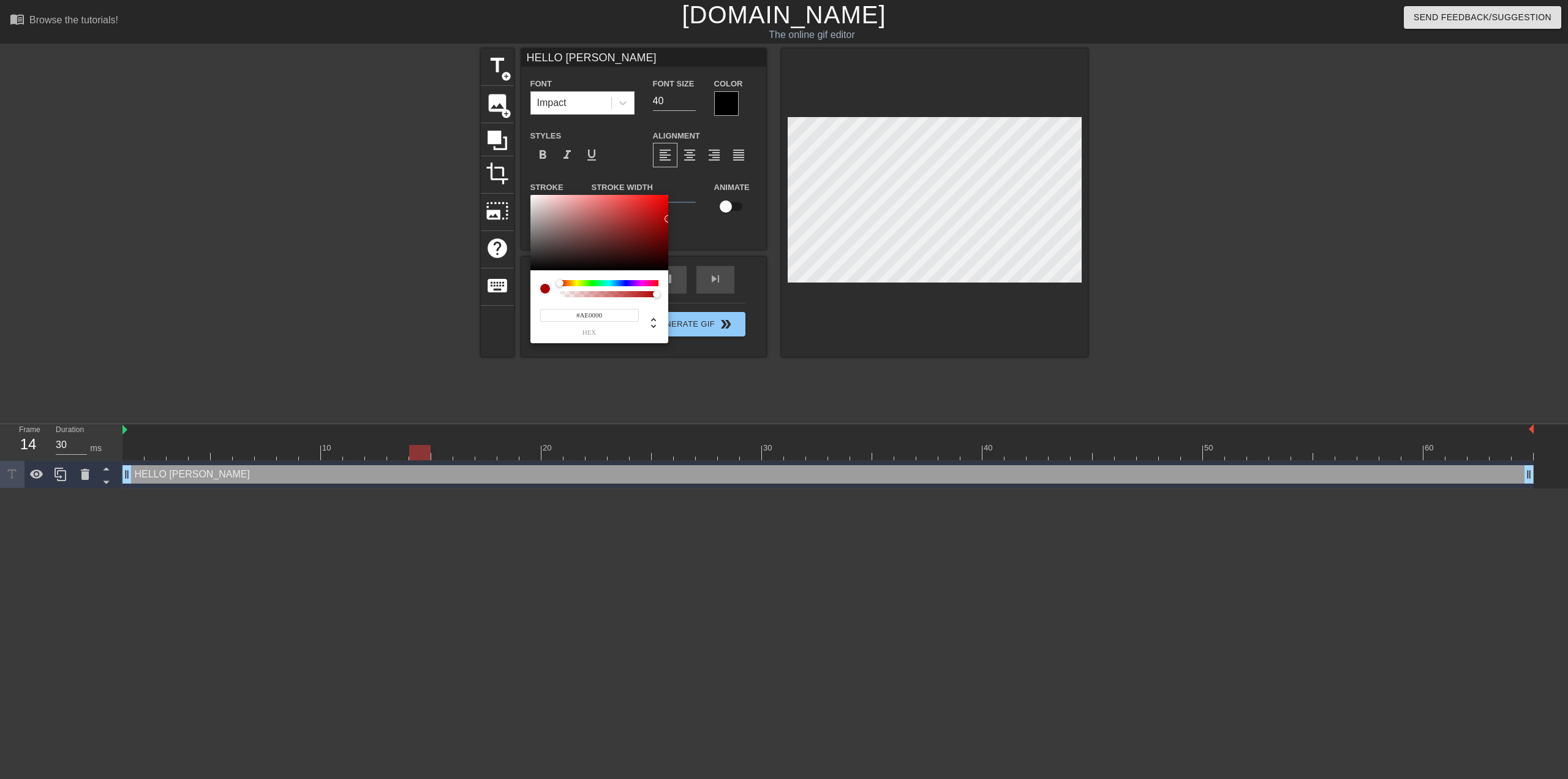
type input "40"
type input "#A30000"
type input "30"
type input "#A32C2C"
type input "40"
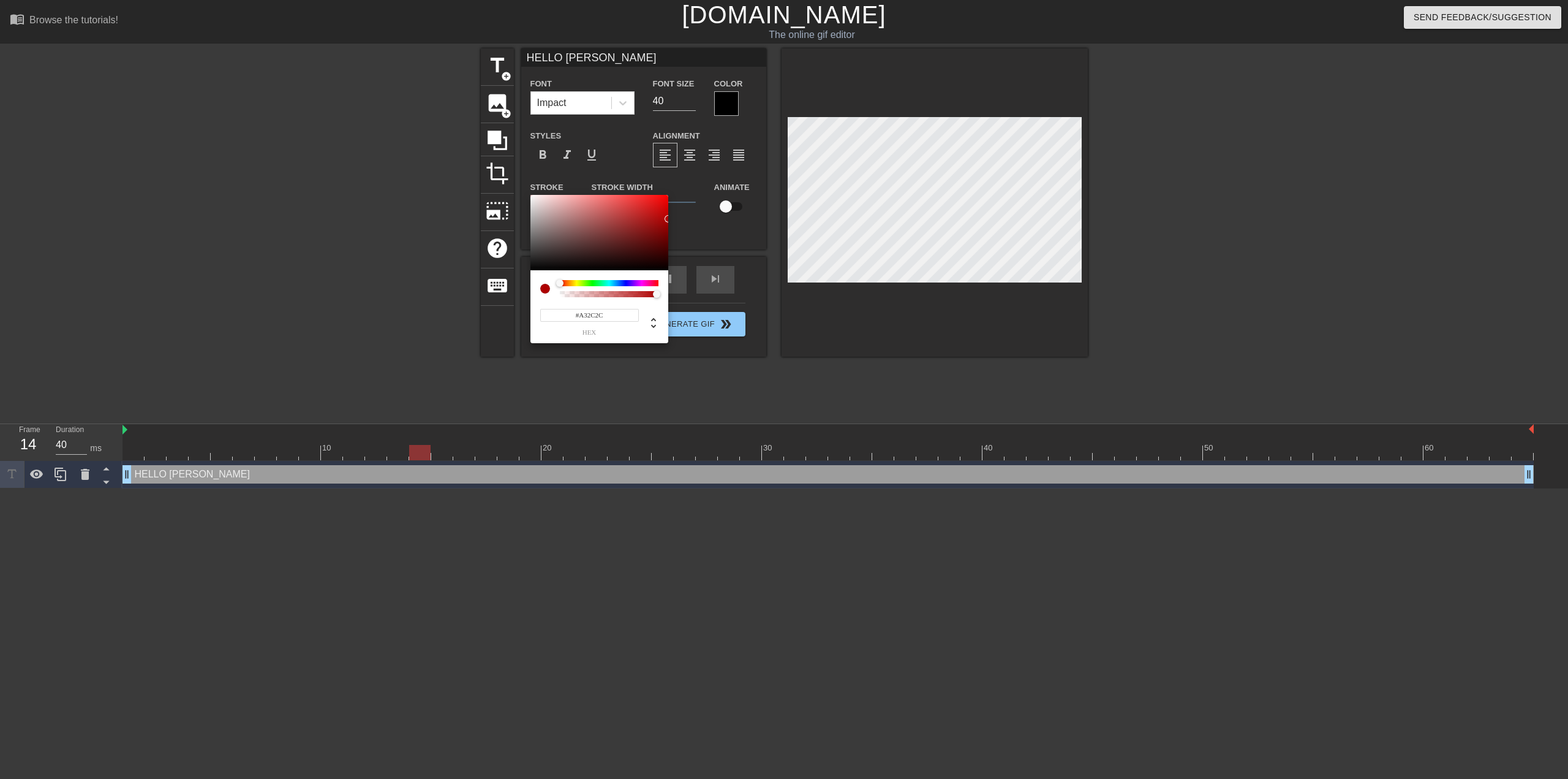
type input "#A34A4A"
type input "30"
type input "#A75A5A"
type input "40"
type input "#A76969"
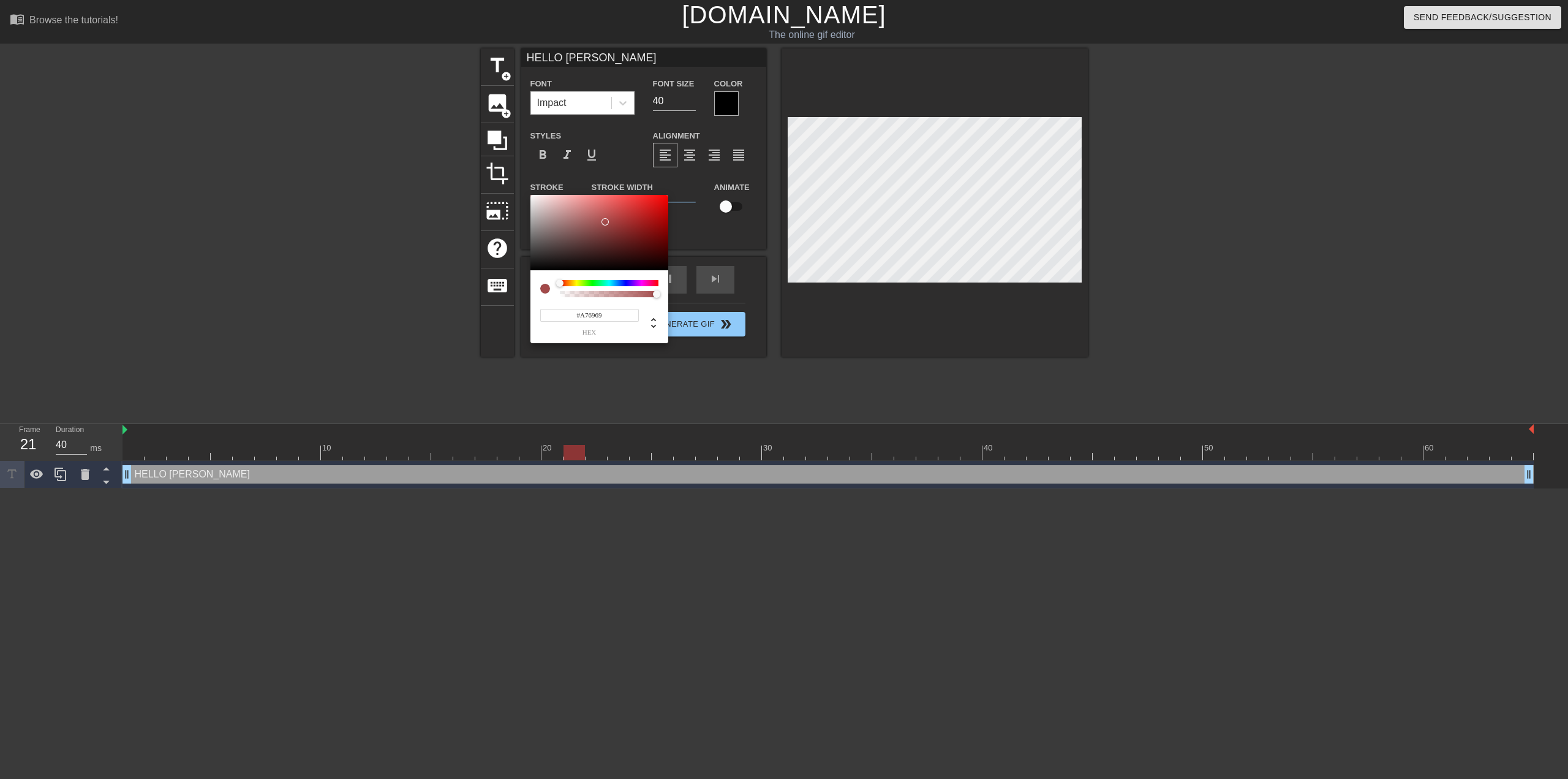
type input "30"
type input "#A77878"
type input "40"
type input "#A78484"
type input "30"
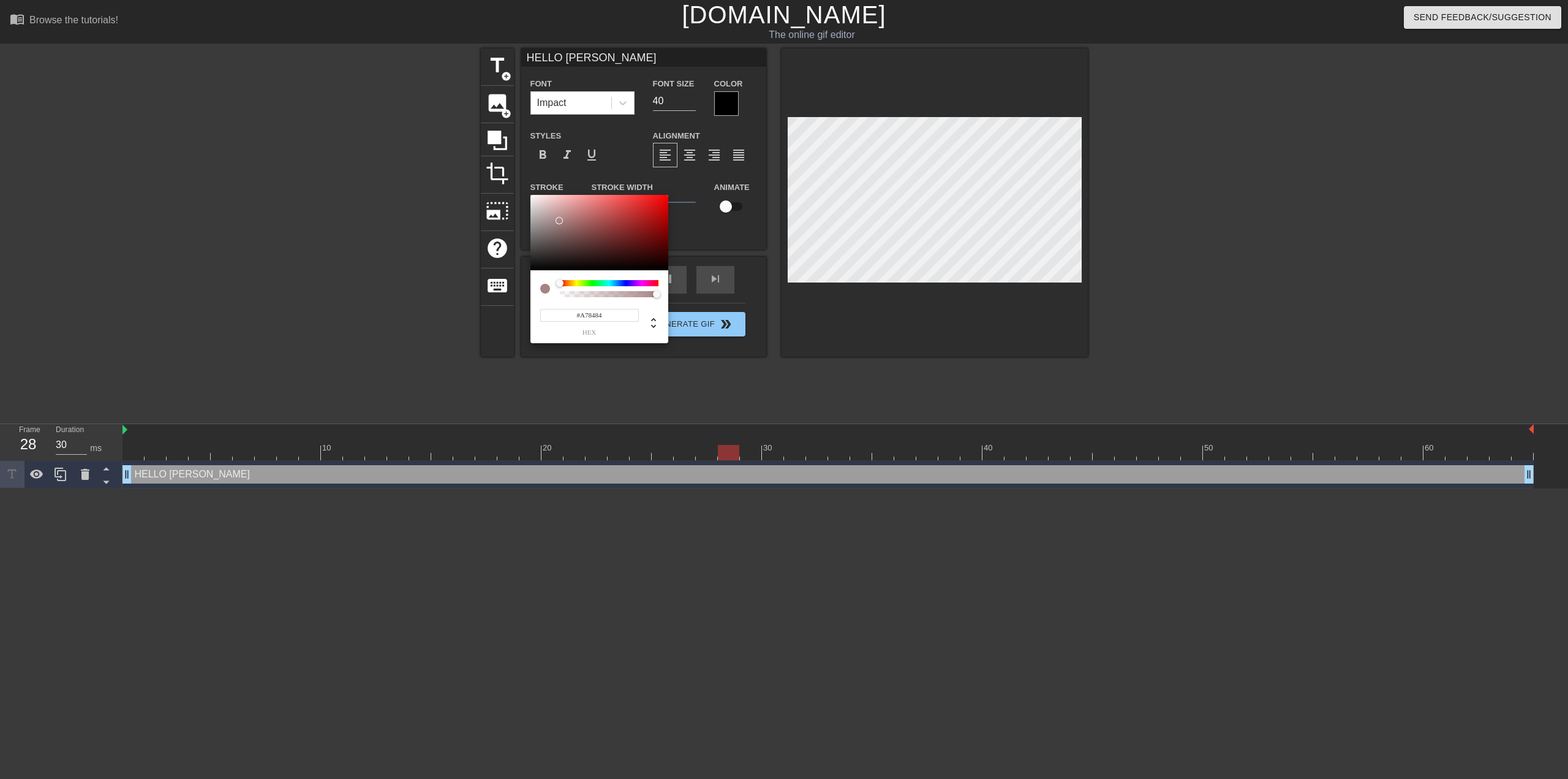
type input "#A78C8C"
type input "40"
type input "#A79595"
type input "30"
type input "#A7A4A4"
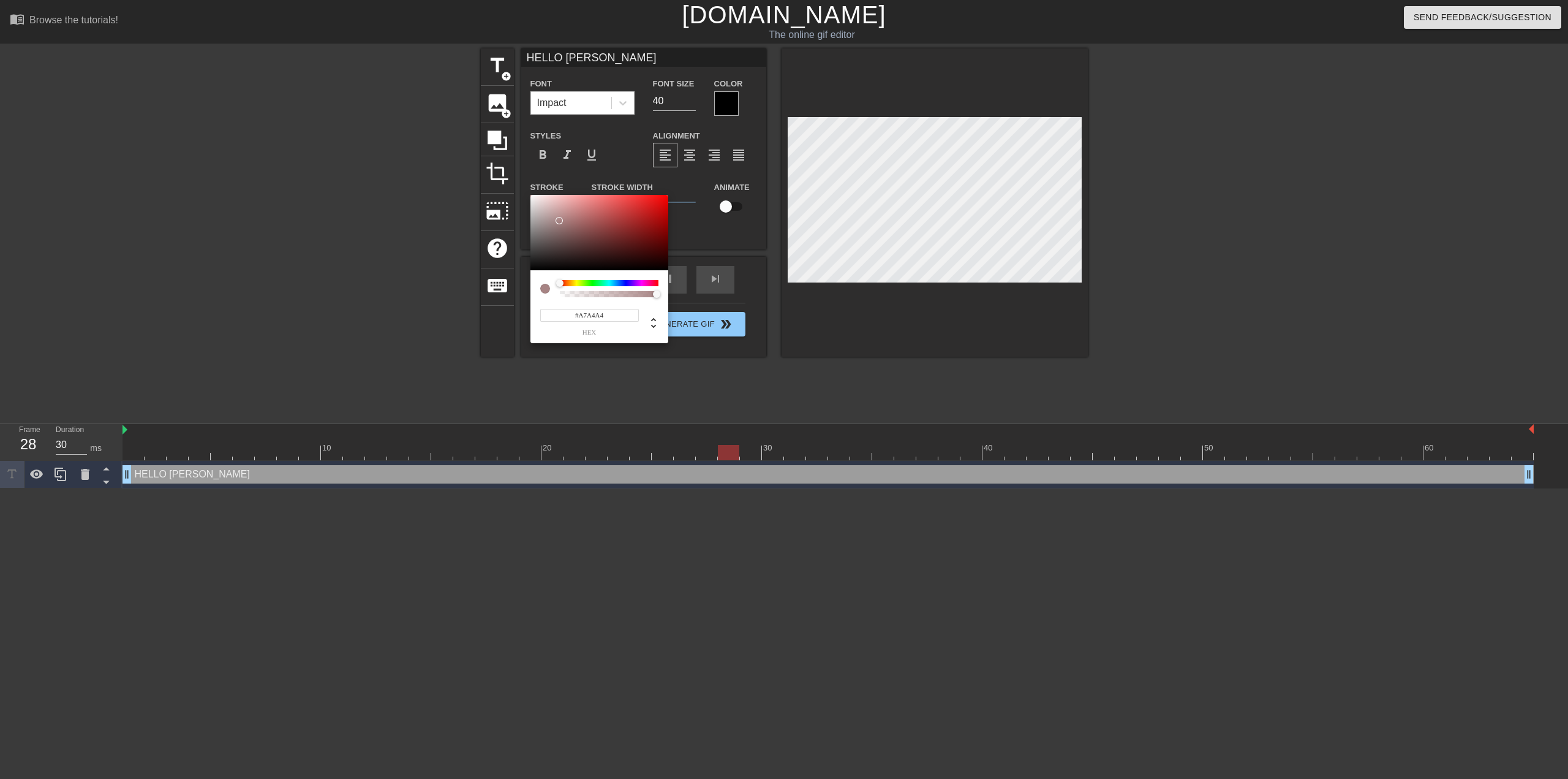
type input "40"
type input "#A7A6A6"
type input "30"
type input "#A78282"
type input "40"
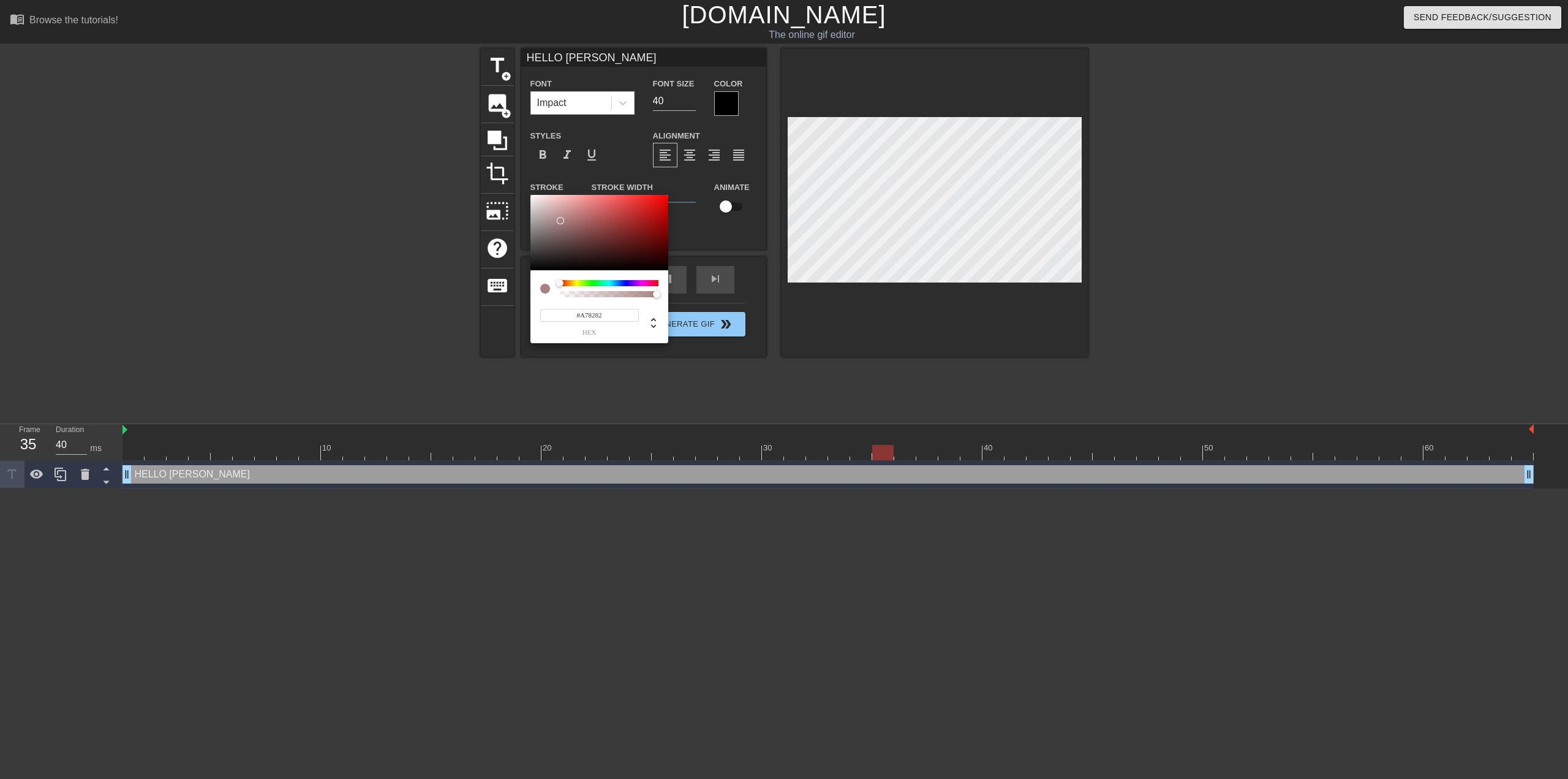
type input "#A3A3A3"
type input "30"
type input "#8D8D8D"
type input "40"
type input "#6C6C6C"
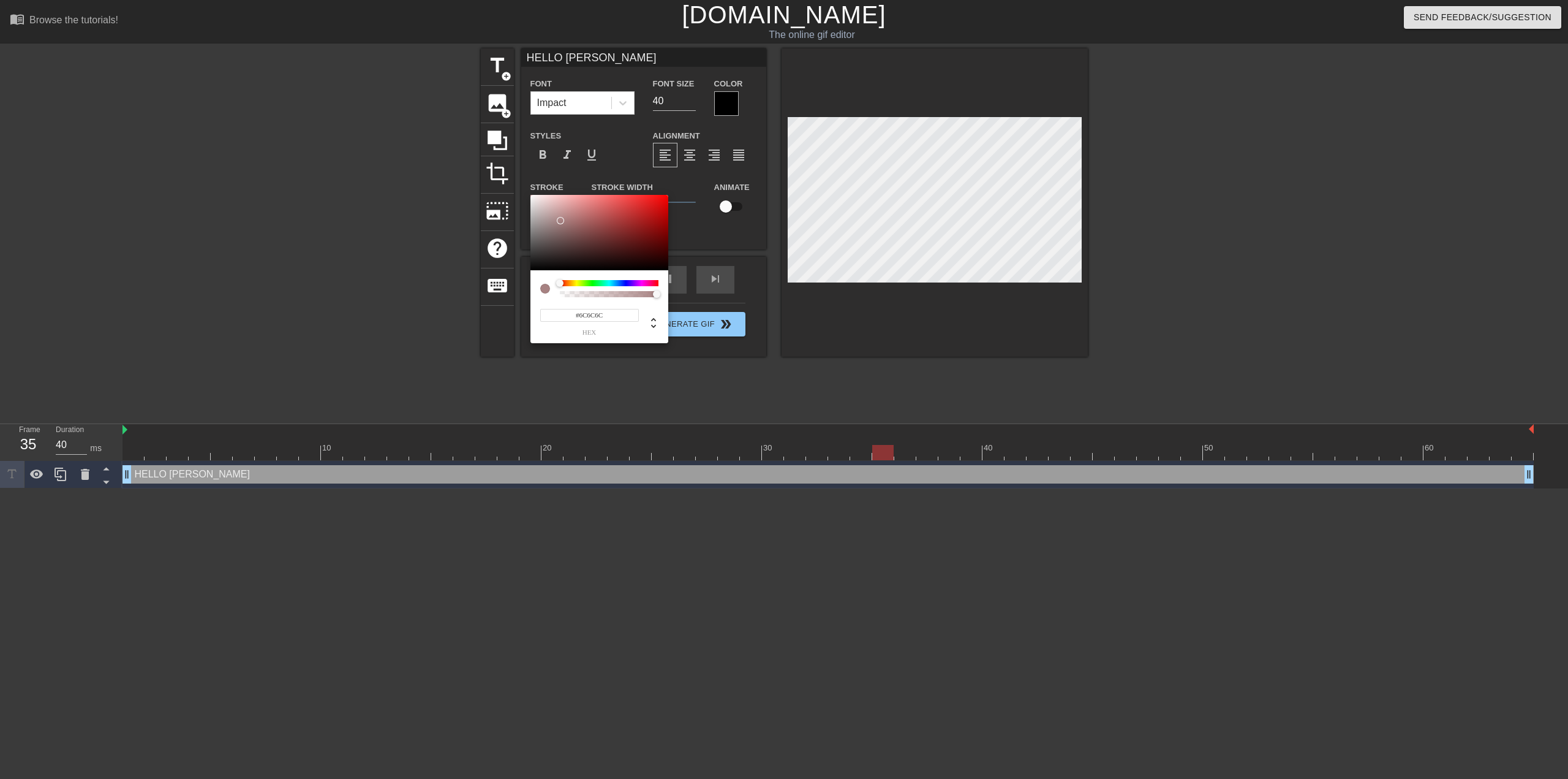
type input "30"
type input "#595959"
drag, startPoint x: 568, startPoint y: 212, endPoint x: 503, endPoint y: 245, distance: 72.9
click at [503, 245] on div "#595959 hex" at bounding box center [784, 389] width 1568 height 779
type input "30"
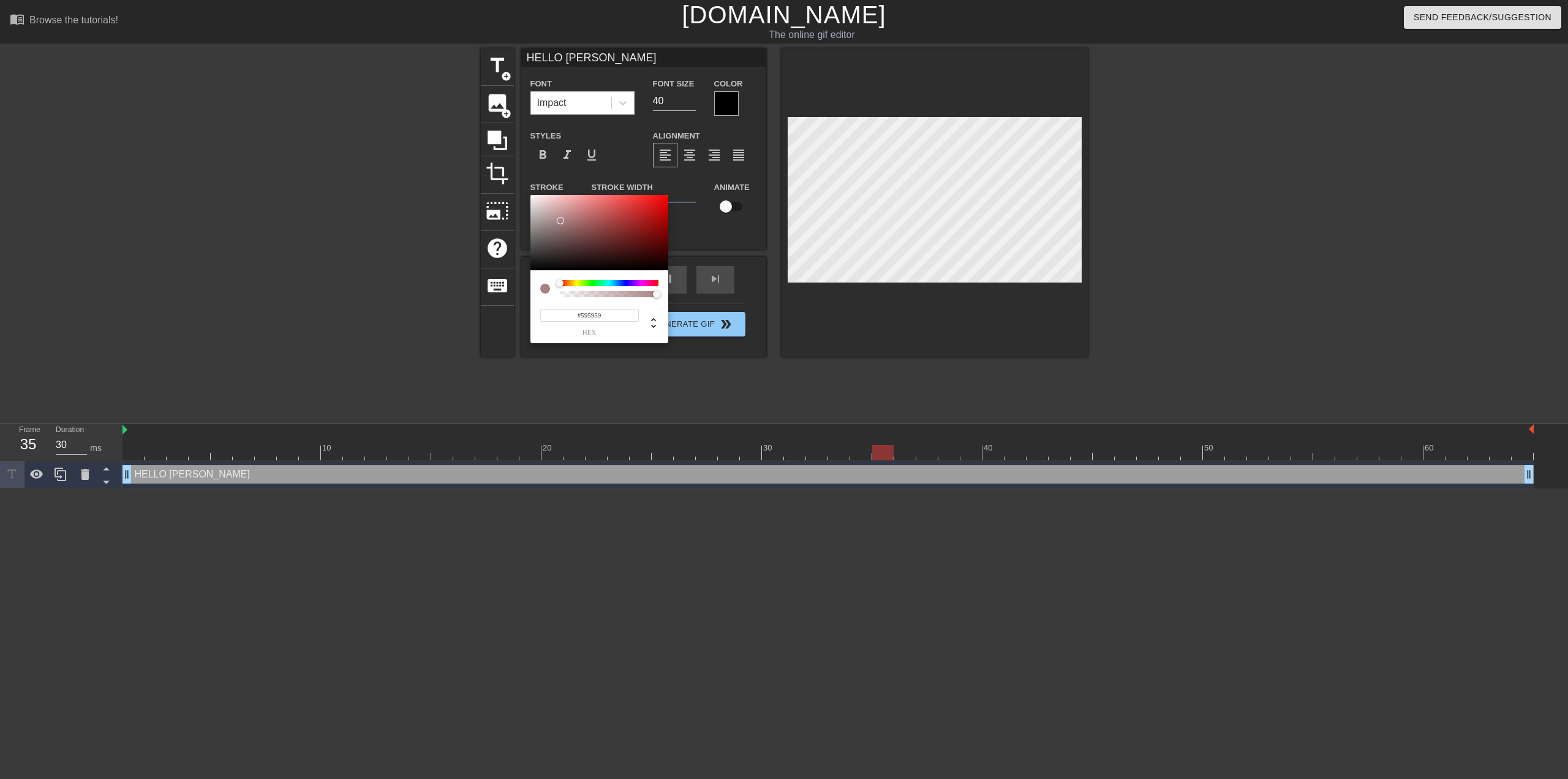
type input "#555555"
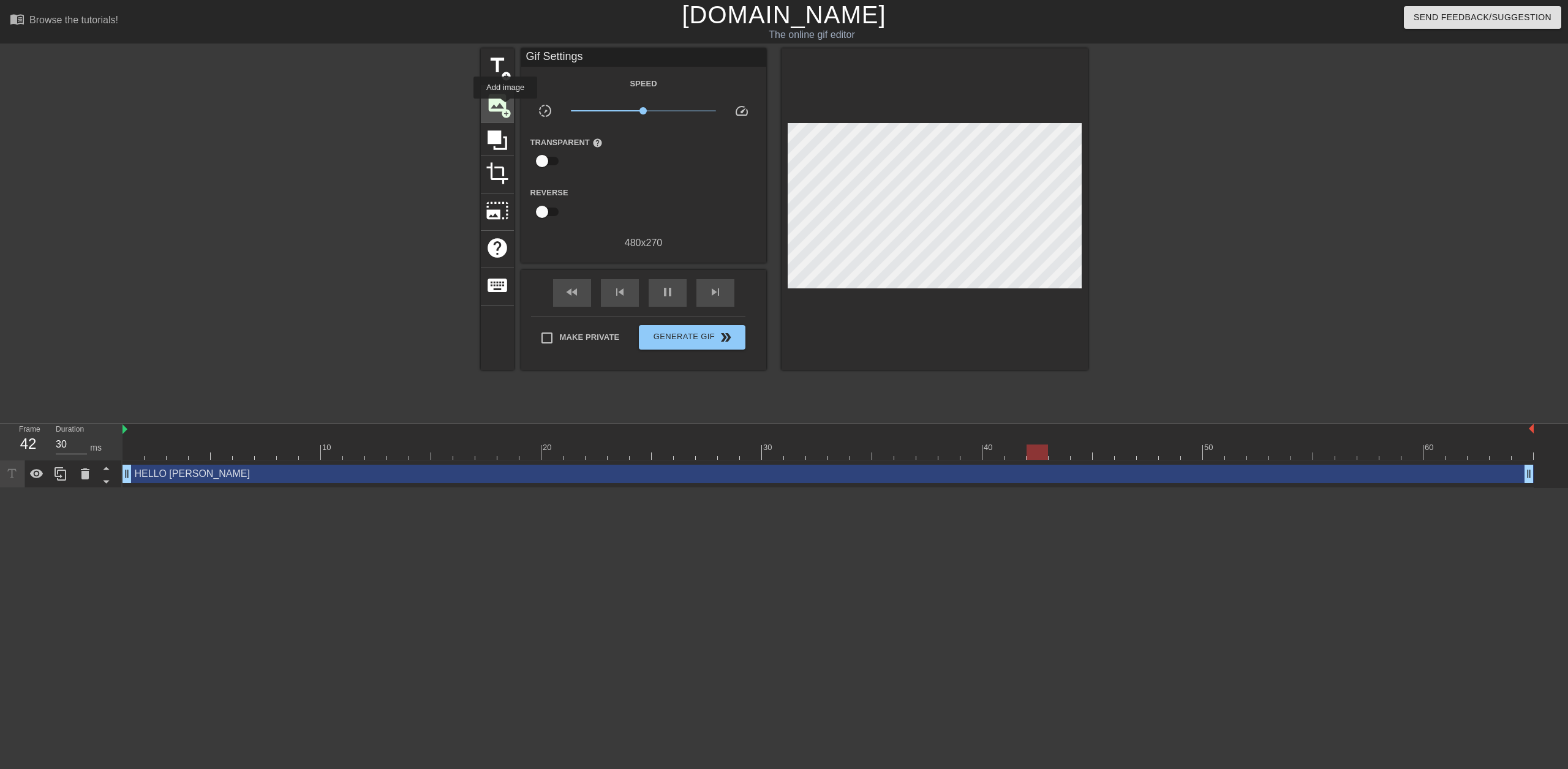
click at [505, 109] on span "add_circle" at bounding box center [506, 114] width 11 height 11
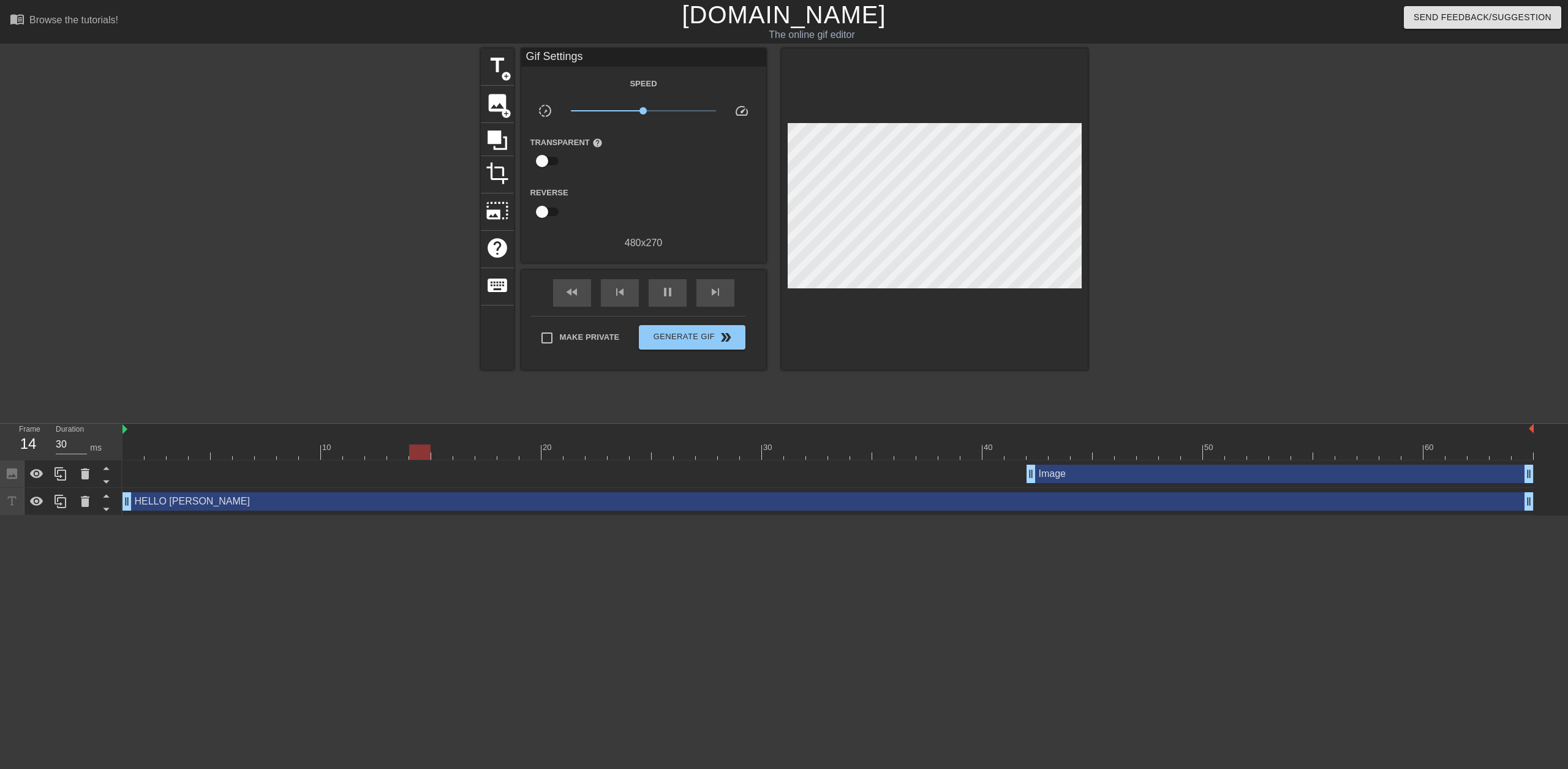
drag, startPoint x: 303, startPoint y: 114, endPoint x: 296, endPoint y: 113, distance: 7.1
type input "40"
